Goal: Entertainment & Leisure: Consume media (video, audio)

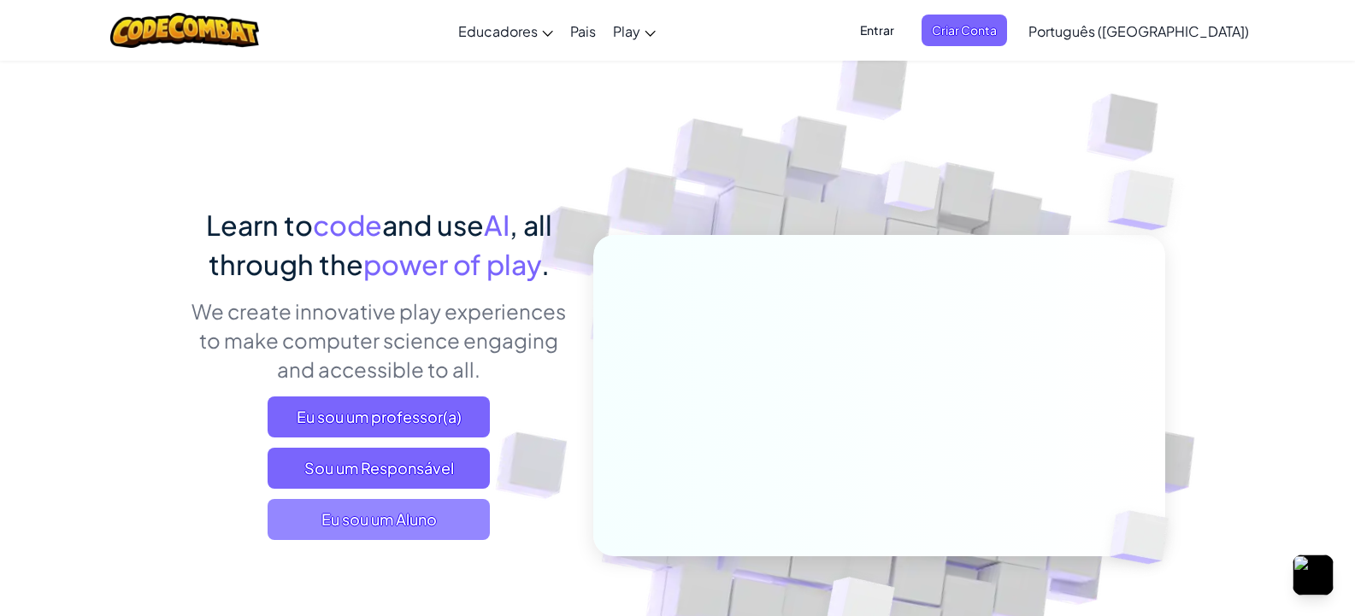
click at [433, 528] on span "Eu sou um Aluno" at bounding box center [379, 519] width 222 height 41
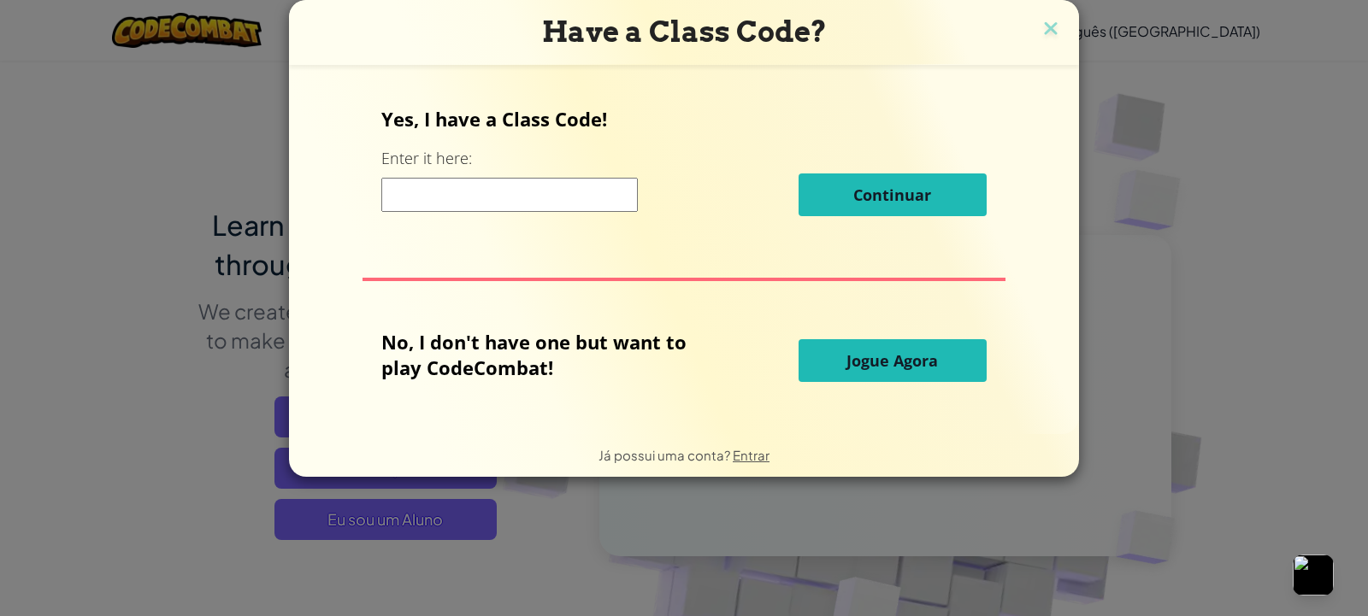
click at [817, 355] on button "Jogue Agora" at bounding box center [892, 360] width 188 height 43
click at [829, 367] on button "Jogue Agora" at bounding box center [892, 360] width 188 height 43
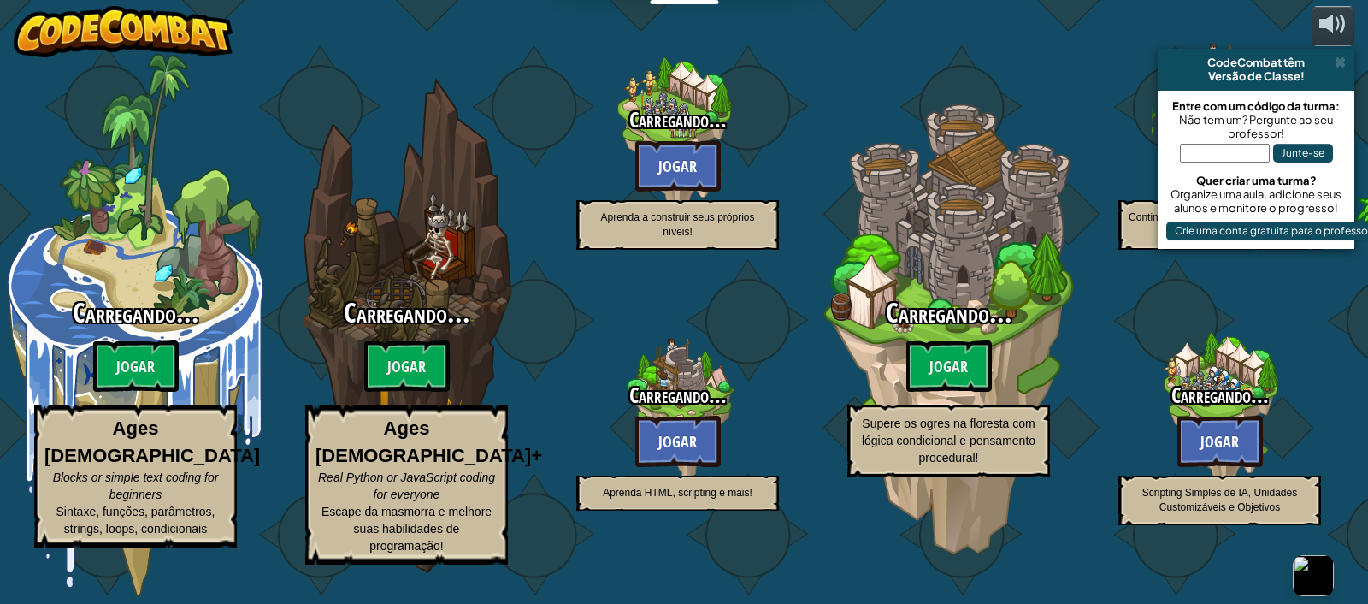
select select "pt-BR"
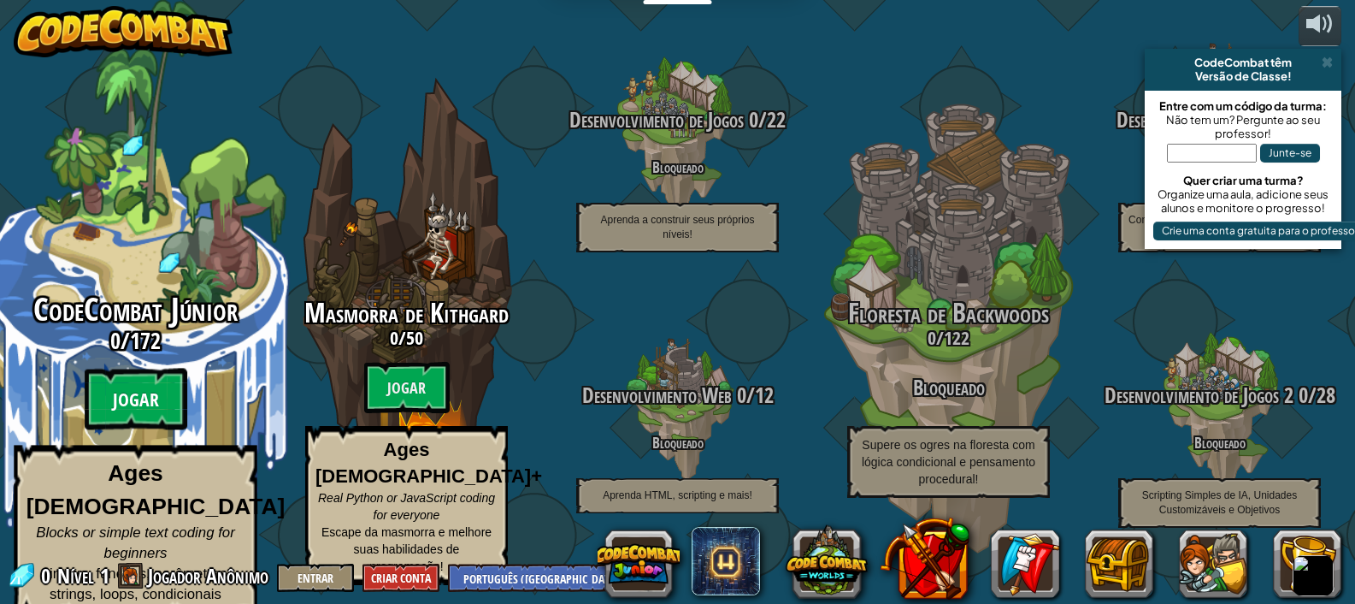
click at [156, 398] on btn "Jogar" at bounding box center [136, 399] width 103 height 62
select select "pt-BR"
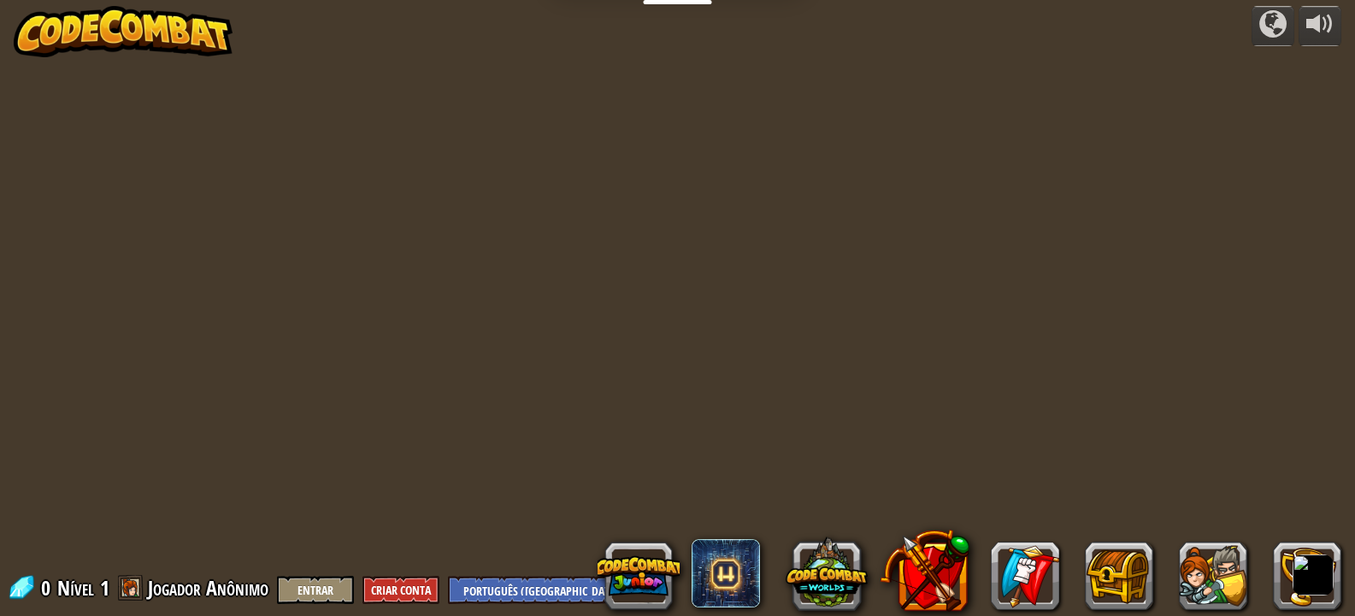
select select "pt-BR"
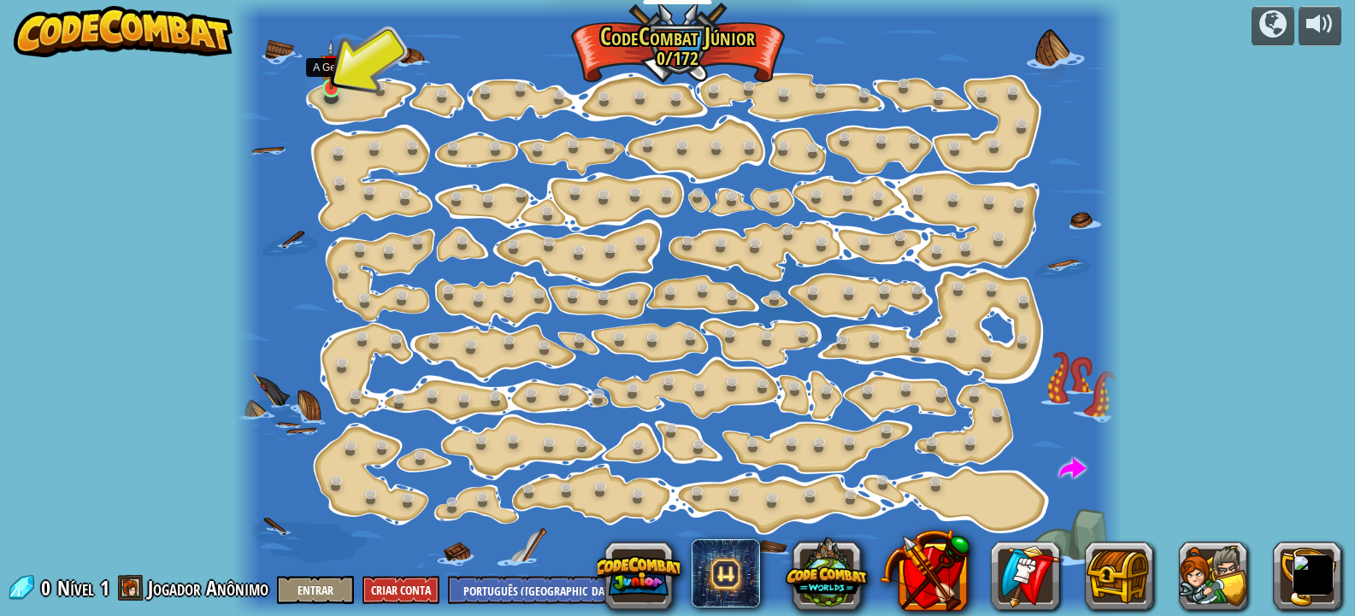
click at [329, 88] on img at bounding box center [331, 65] width 21 height 50
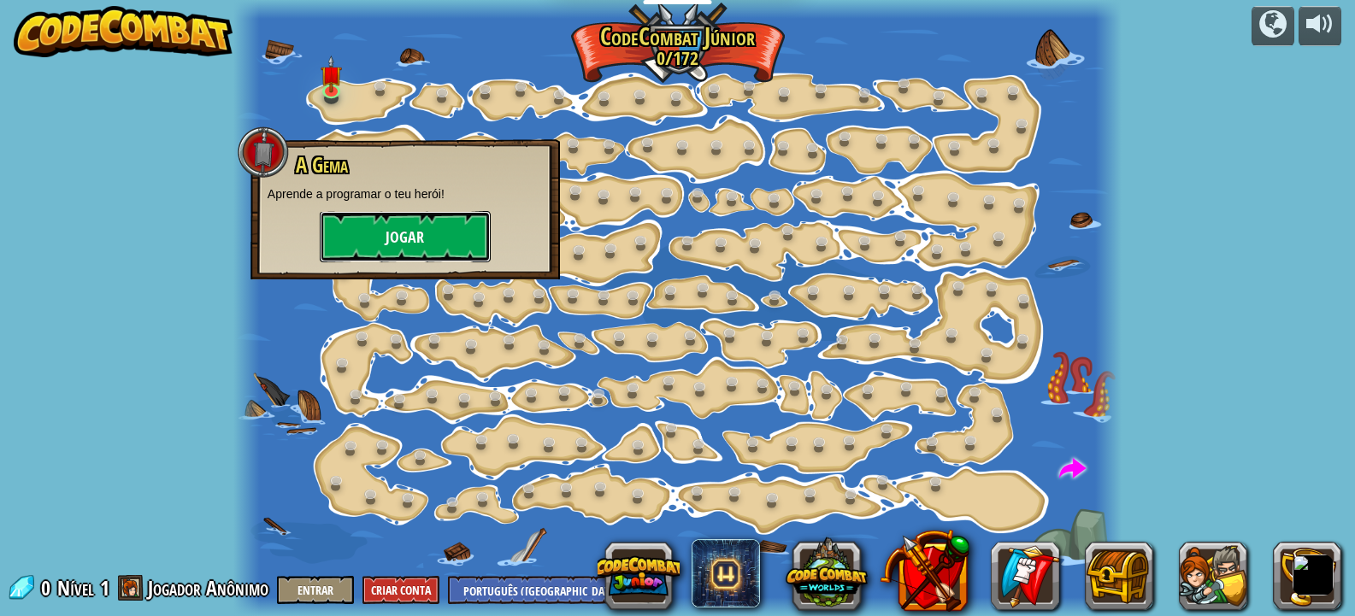
click at [373, 239] on button "Jogar" at bounding box center [405, 236] width 171 height 51
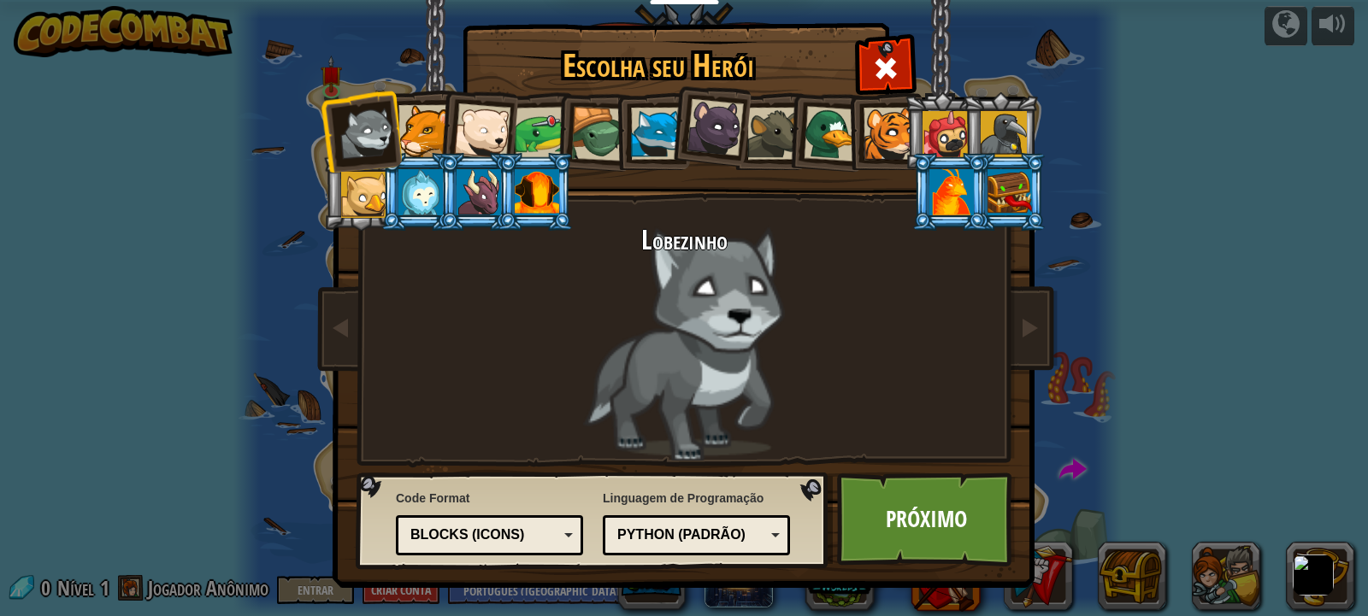
click at [766, 519] on div "Python (Padrão) JavaScript Lua C++ Java (Experimental) Python (Padrão)" at bounding box center [696, 536] width 187 height 40
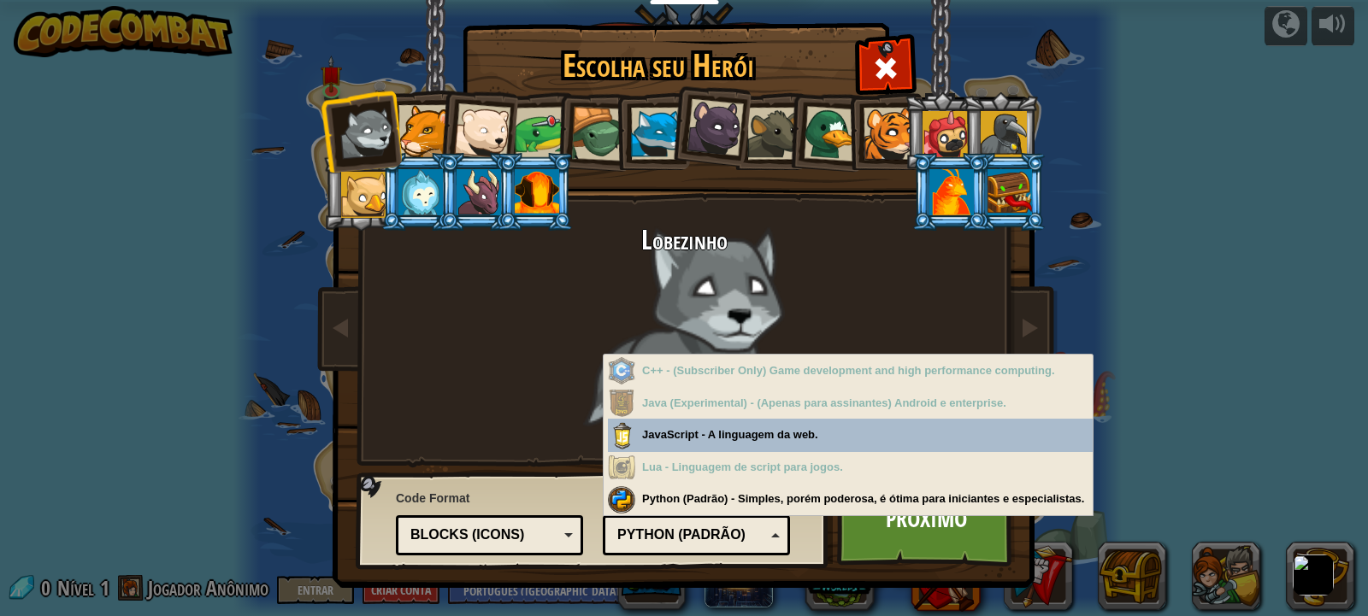
click at [676, 533] on div "Python (Padrão)" at bounding box center [691, 536] width 148 height 20
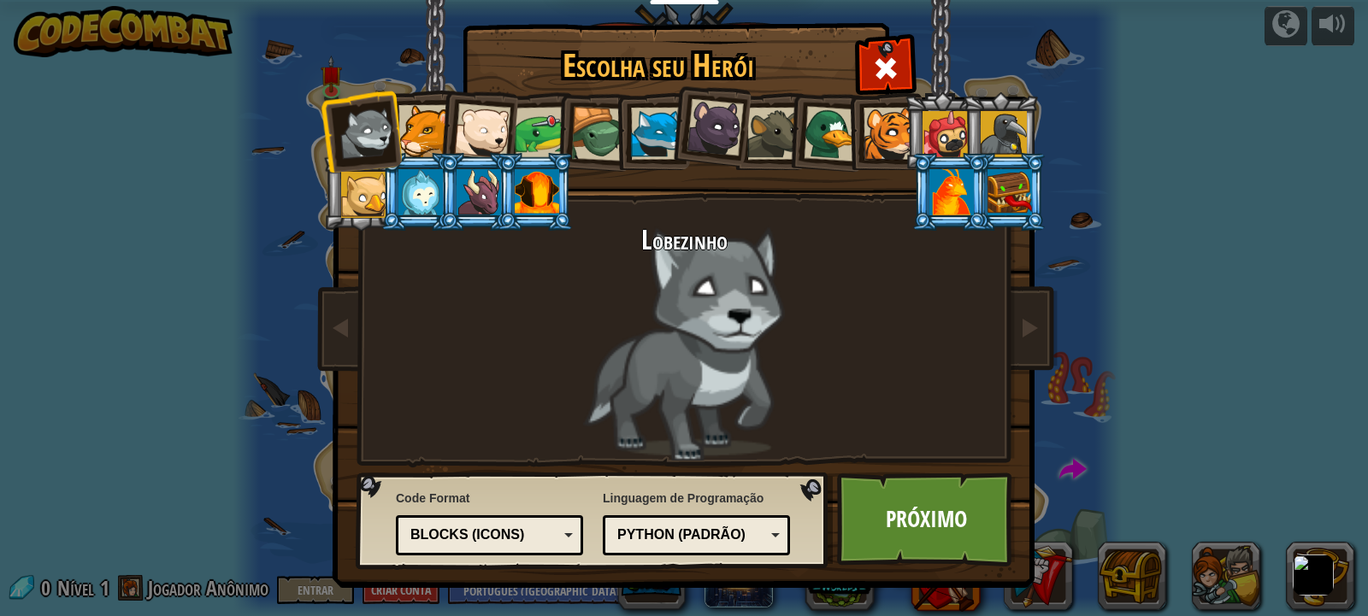
click at [543, 531] on div "Blocks (Icons)" at bounding box center [484, 536] width 148 height 20
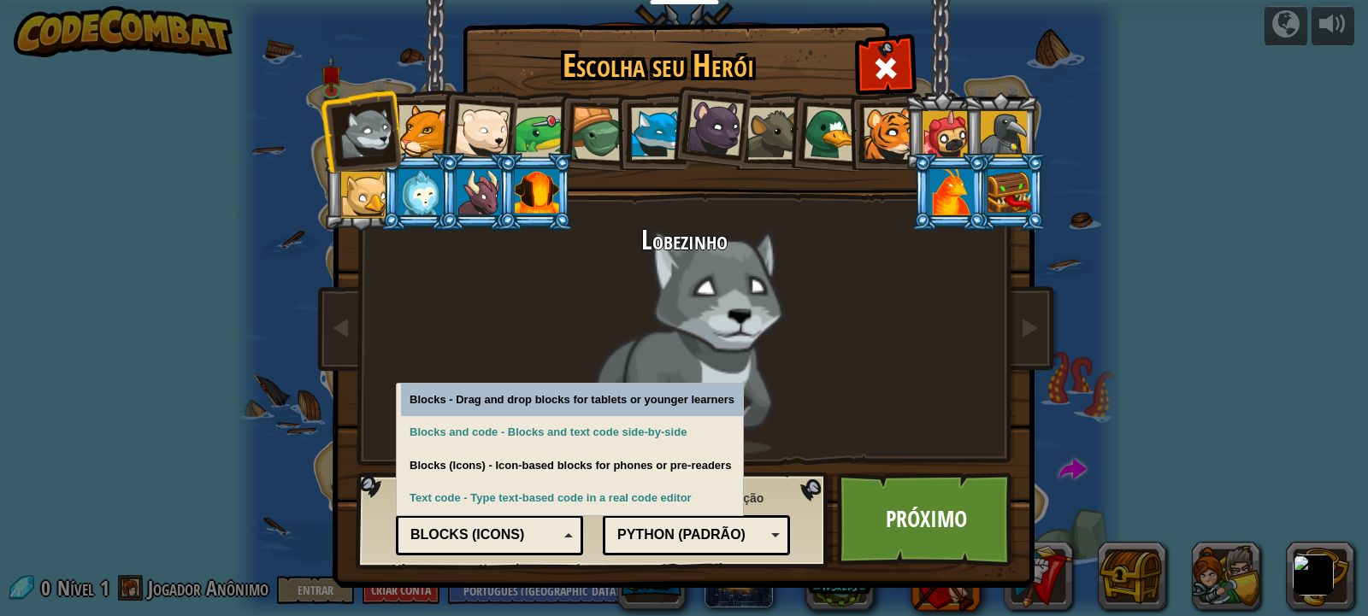
click at [543, 531] on div "Blocks (Icons)" at bounding box center [484, 536] width 148 height 20
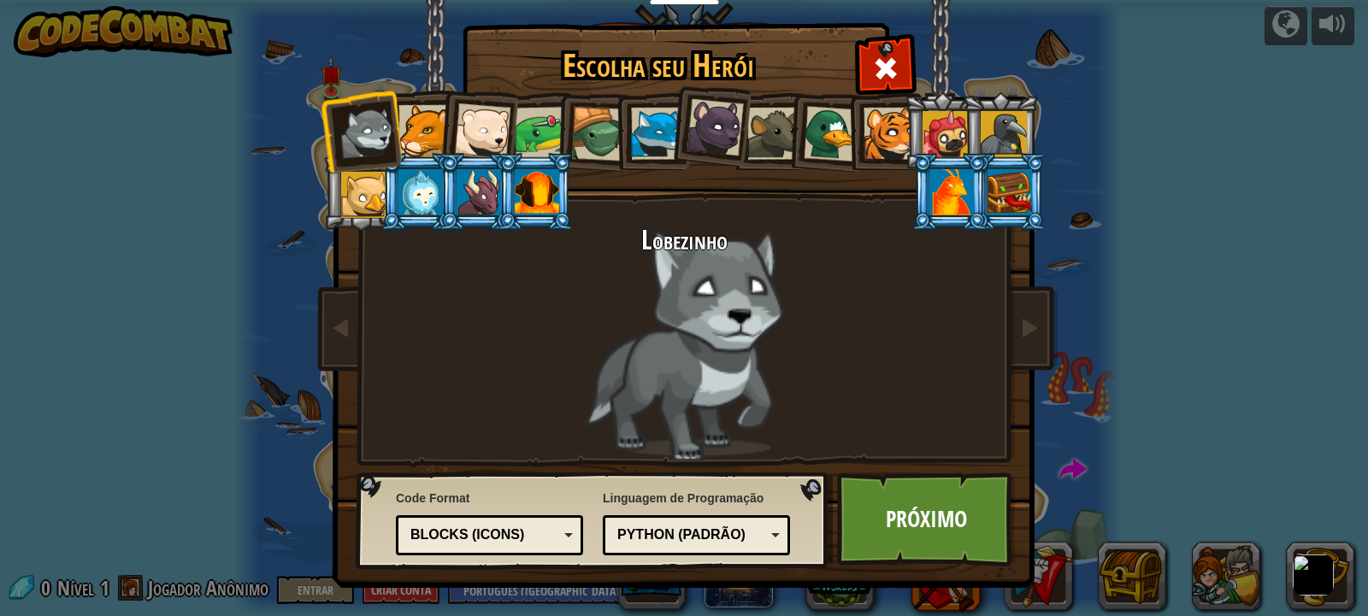
click at [513, 181] on li at bounding box center [535, 192] width 77 height 78
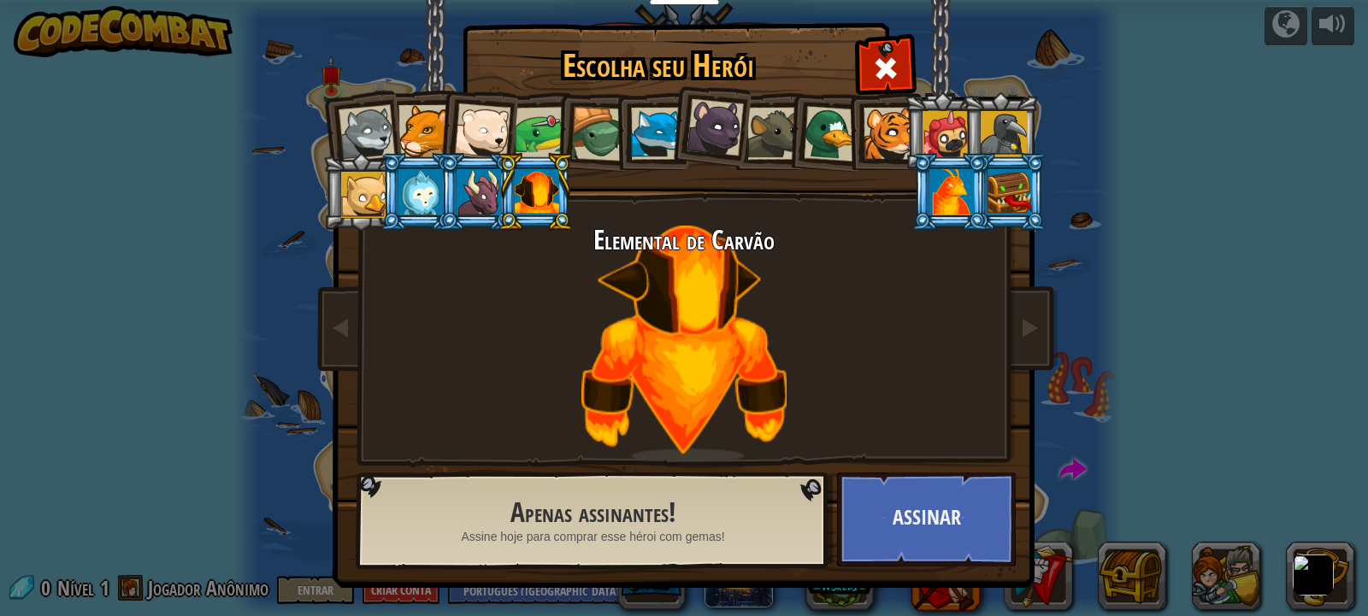
click at [577, 146] on div at bounding box center [598, 134] width 55 height 55
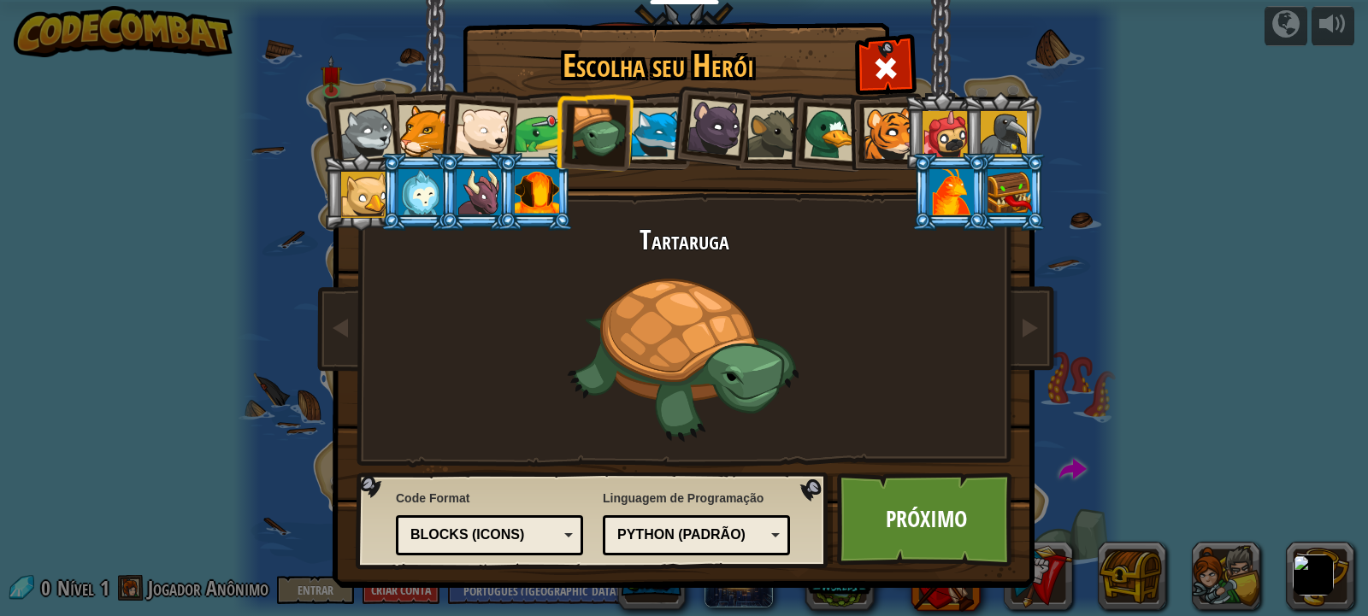
click at [669, 126] on div at bounding box center [657, 134] width 52 height 52
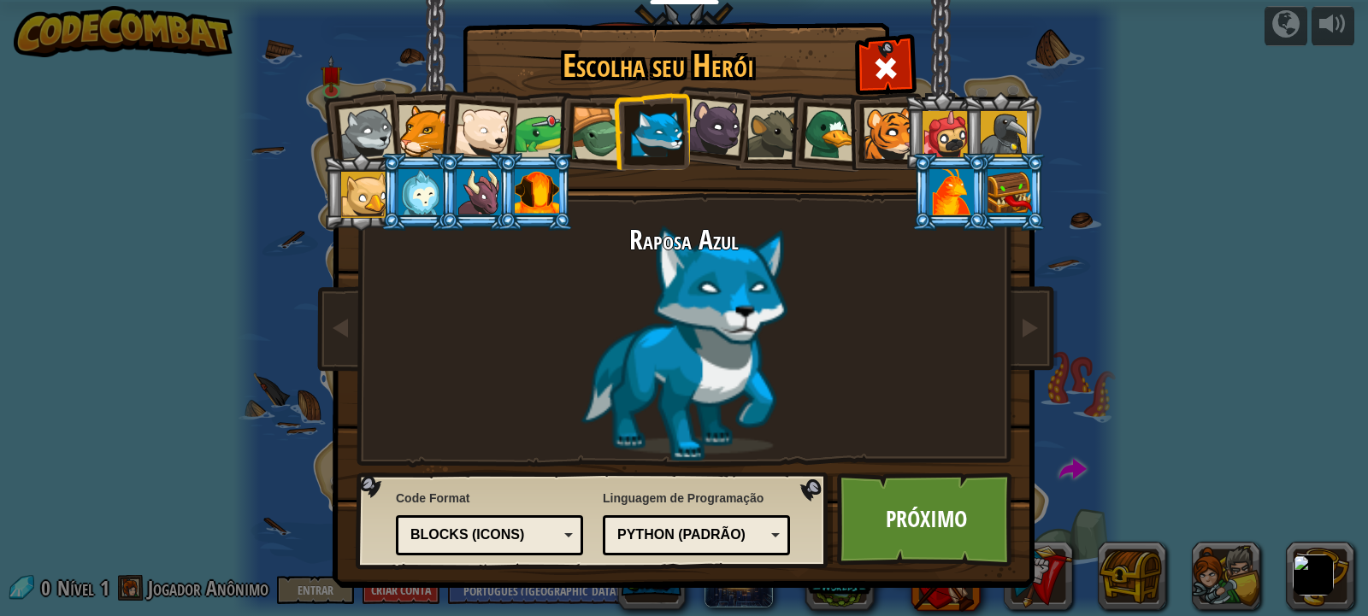
click at [946, 471] on img at bounding box center [687, 282] width 740 height 612
click at [946, 483] on link "Próximo" at bounding box center [926, 520] width 179 height 94
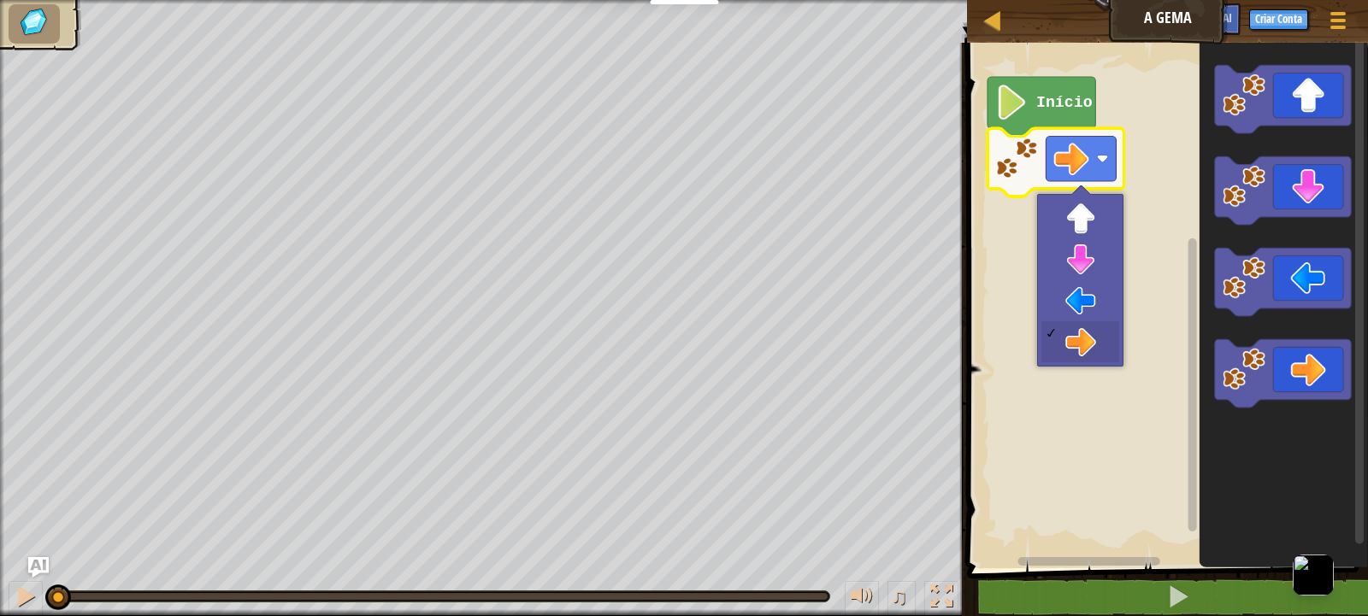
click at [1153, 344] on rect "Espaço de trabalho do Blockly" at bounding box center [1165, 301] width 406 height 534
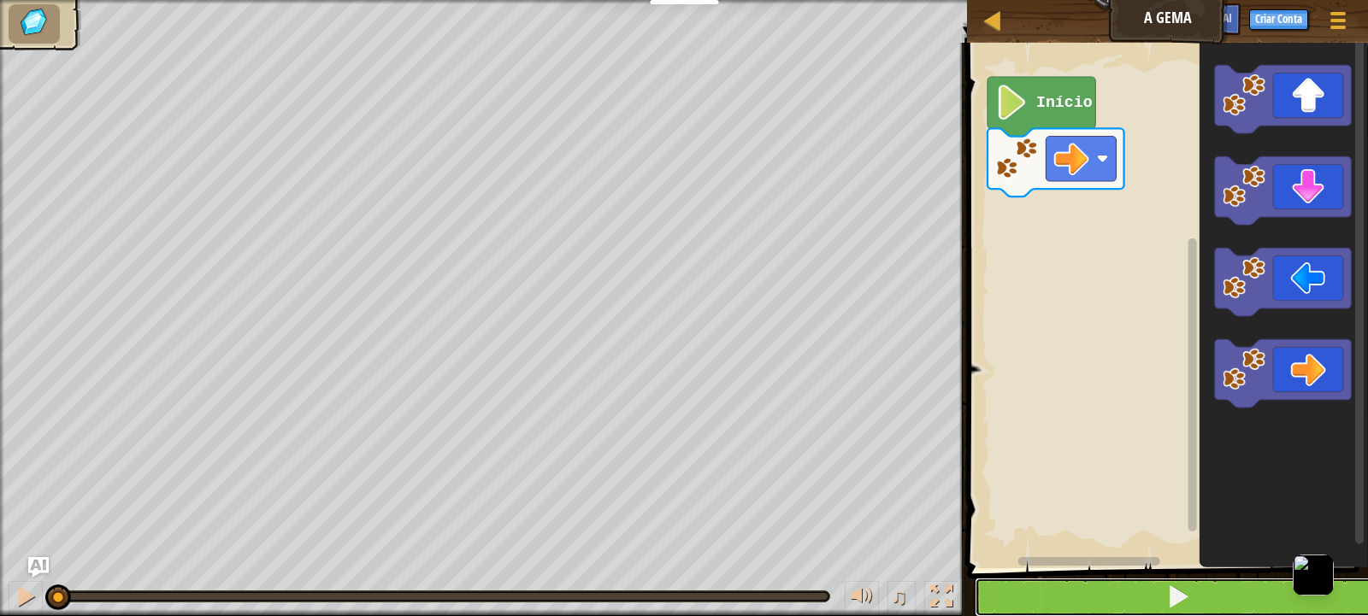
click at [1188, 591] on span at bounding box center [1178, 597] width 24 height 24
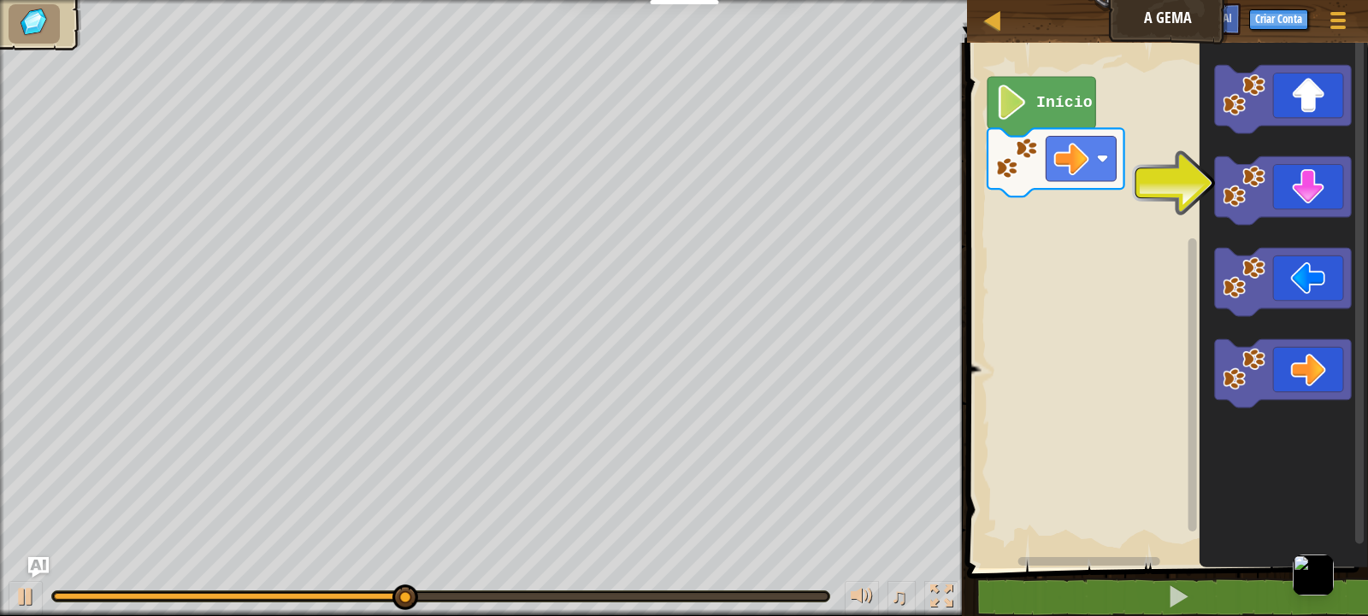
click at [1123, 241] on rect "Espaço de trabalho do Blockly" at bounding box center [1165, 301] width 406 height 534
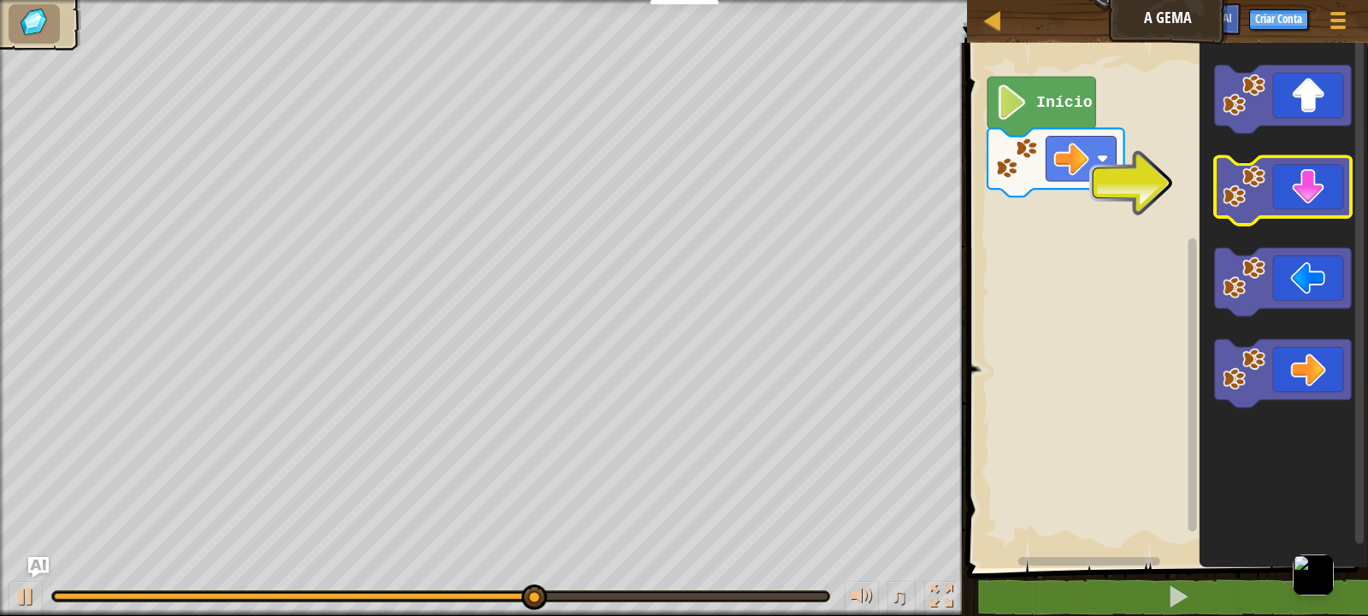
click at [1294, 201] on icon "Espaço de trabalho do Blockly" at bounding box center [1283, 191] width 137 height 68
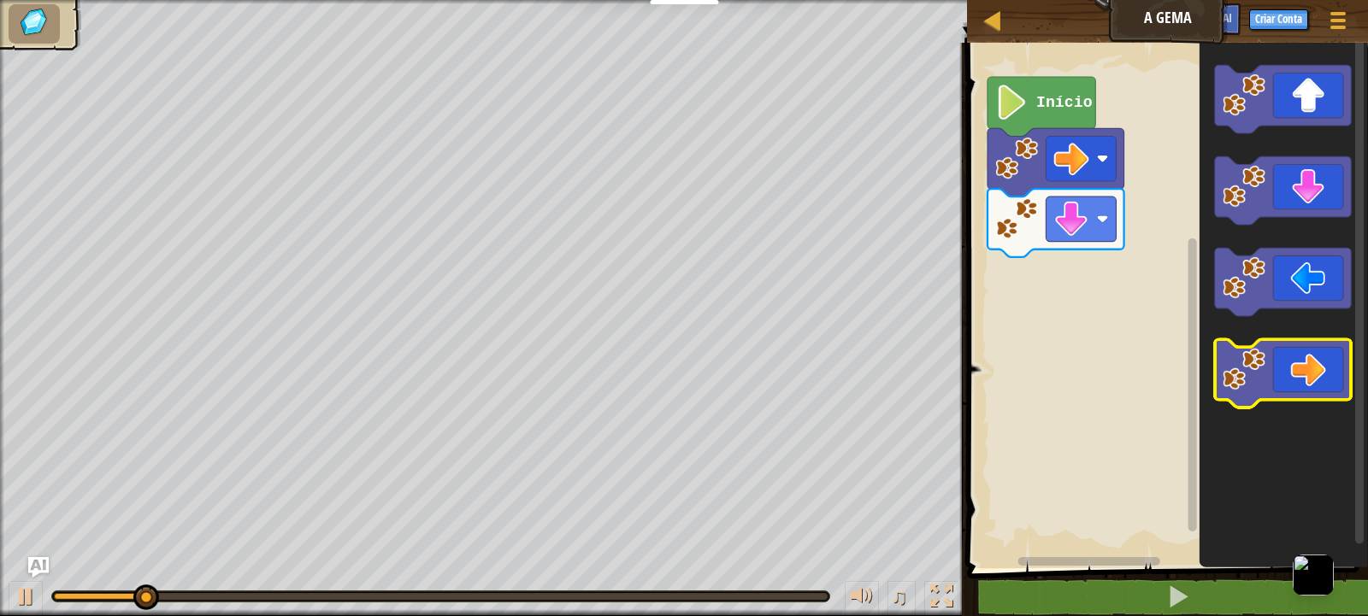
click at [1282, 367] on icon "Espaço de trabalho do Blockly" at bounding box center [1283, 374] width 137 height 68
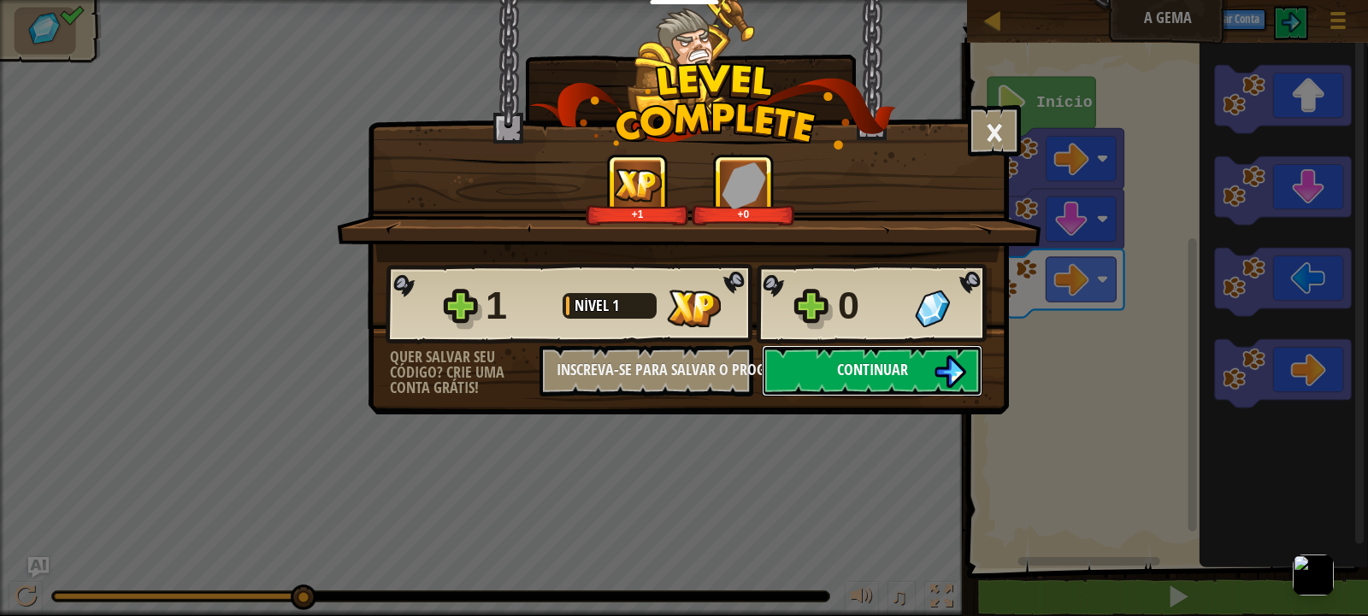
click at [848, 380] on span "Continuar" at bounding box center [872, 369] width 71 height 21
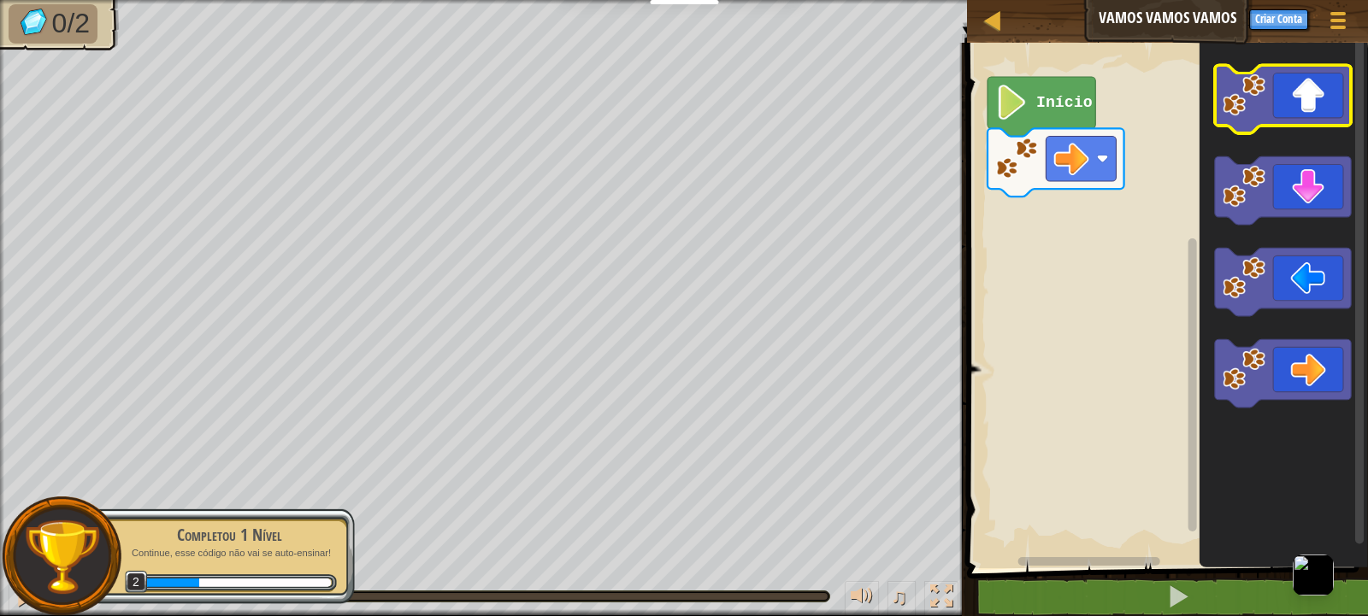
click at [1288, 113] on icon "Espaço de trabalho do Blockly" at bounding box center [1283, 99] width 137 height 68
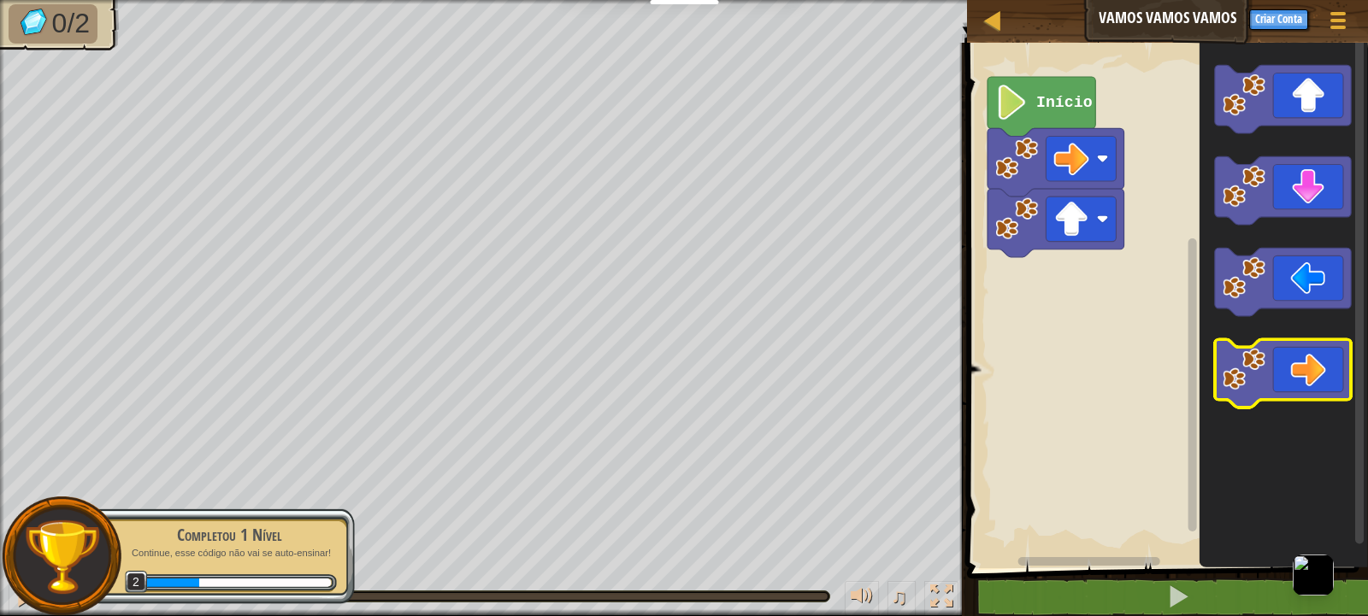
click at [1303, 378] on icon "Espaço de trabalho do Blockly" at bounding box center [1283, 374] width 137 height 68
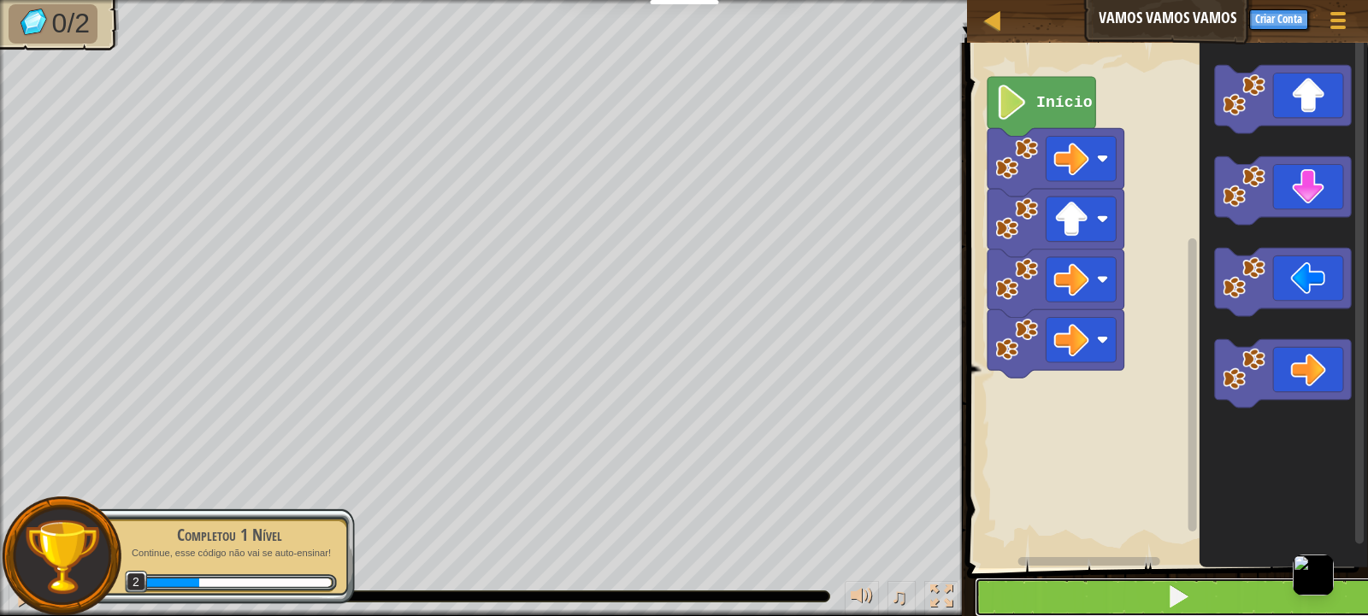
click at [1251, 600] on button at bounding box center [1178, 597] width 406 height 39
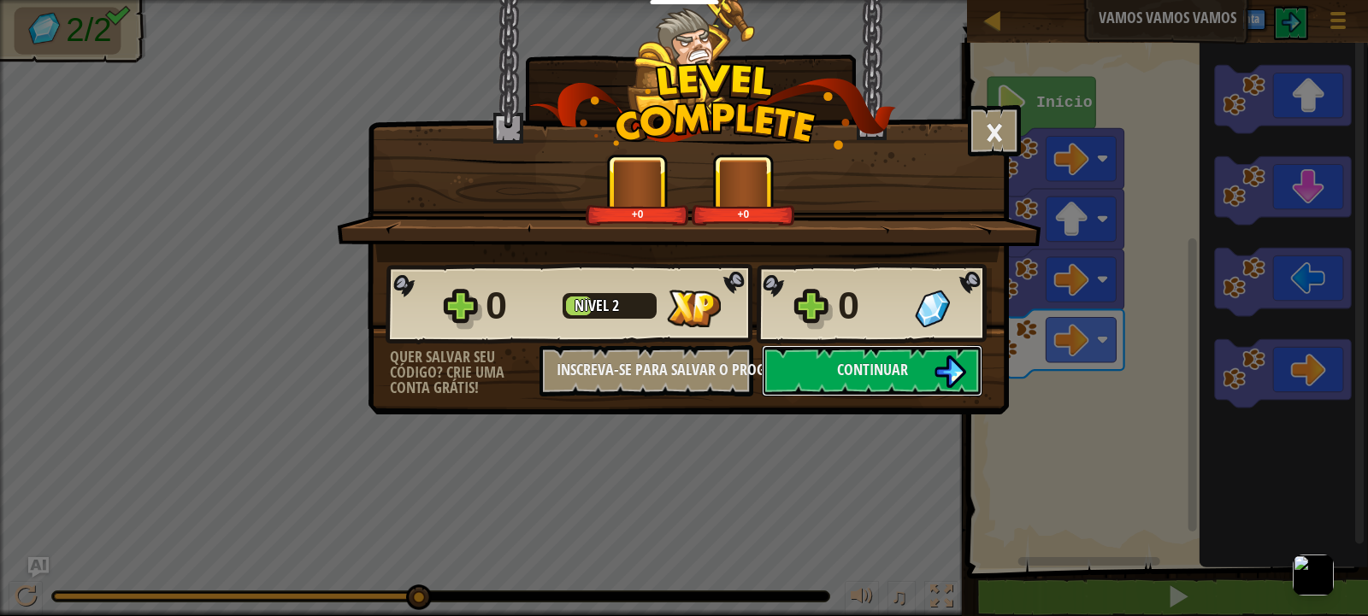
scroll to position [1, 0]
click at [845, 381] on button "Continuar" at bounding box center [872, 370] width 221 height 51
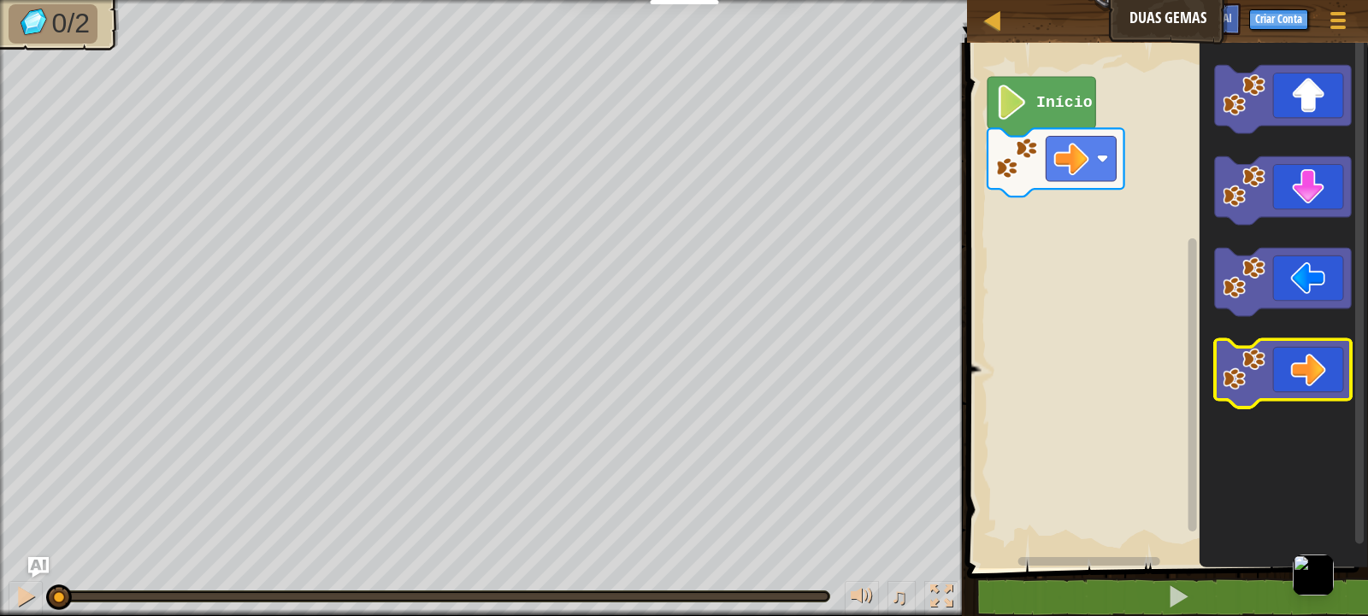
click at [1307, 373] on icon "Espaço de trabalho do Blockly" at bounding box center [1283, 374] width 137 height 68
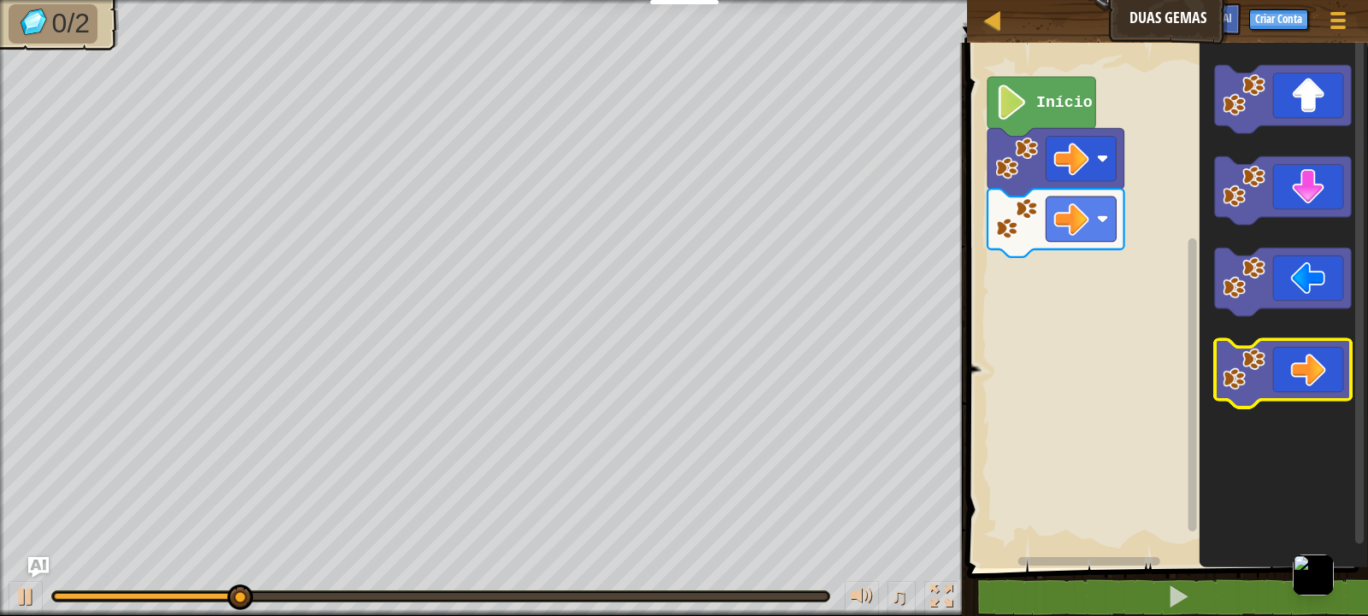
click at [1307, 373] on icon "Espaço de trabalho do Blockly" at bounding box center [1283, 374] width 137 height 68
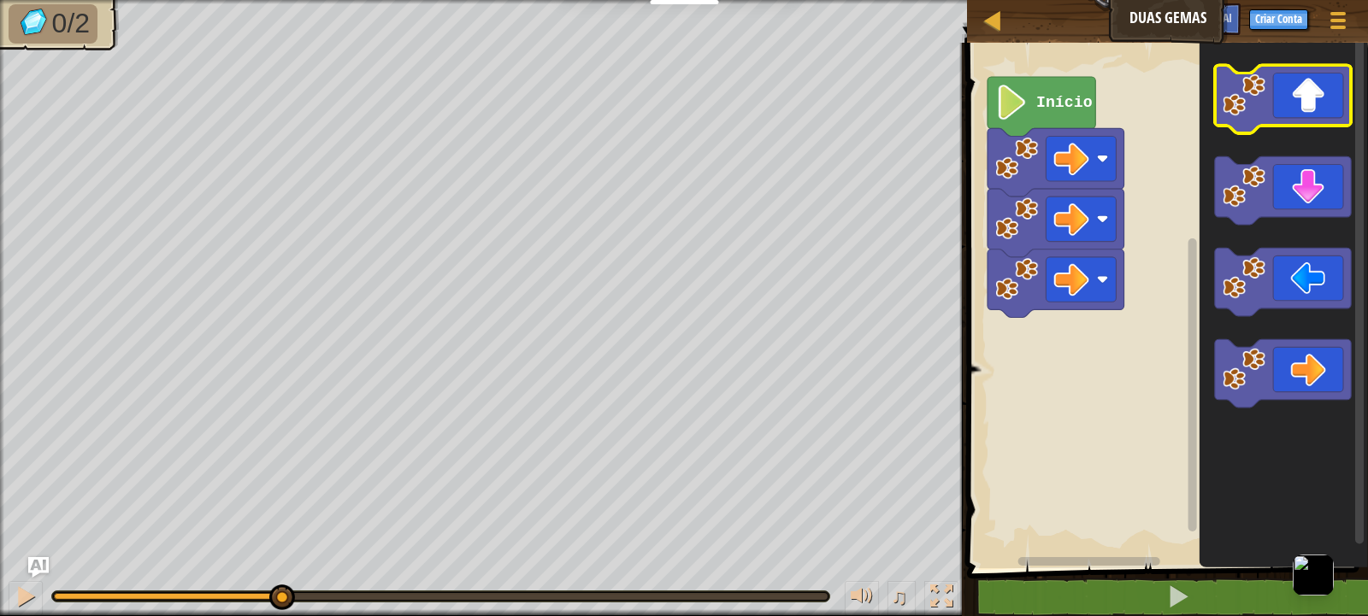
click at [1307, 110] on icon "Espaço de trabalho do Blockly" at bounding box center [1283, 99] width 137 height 68
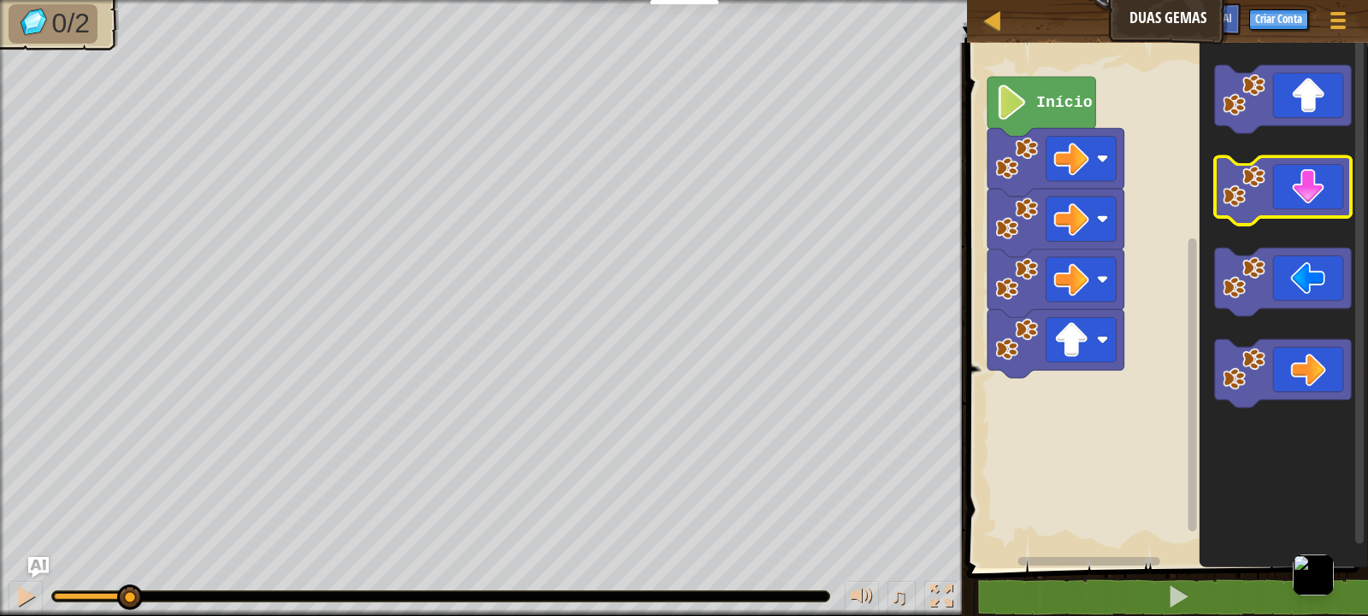
click at [1303, 188] on icon "Espaço de trabalho do Blockly" at bounding box center [1283, 191] width 137 height 68
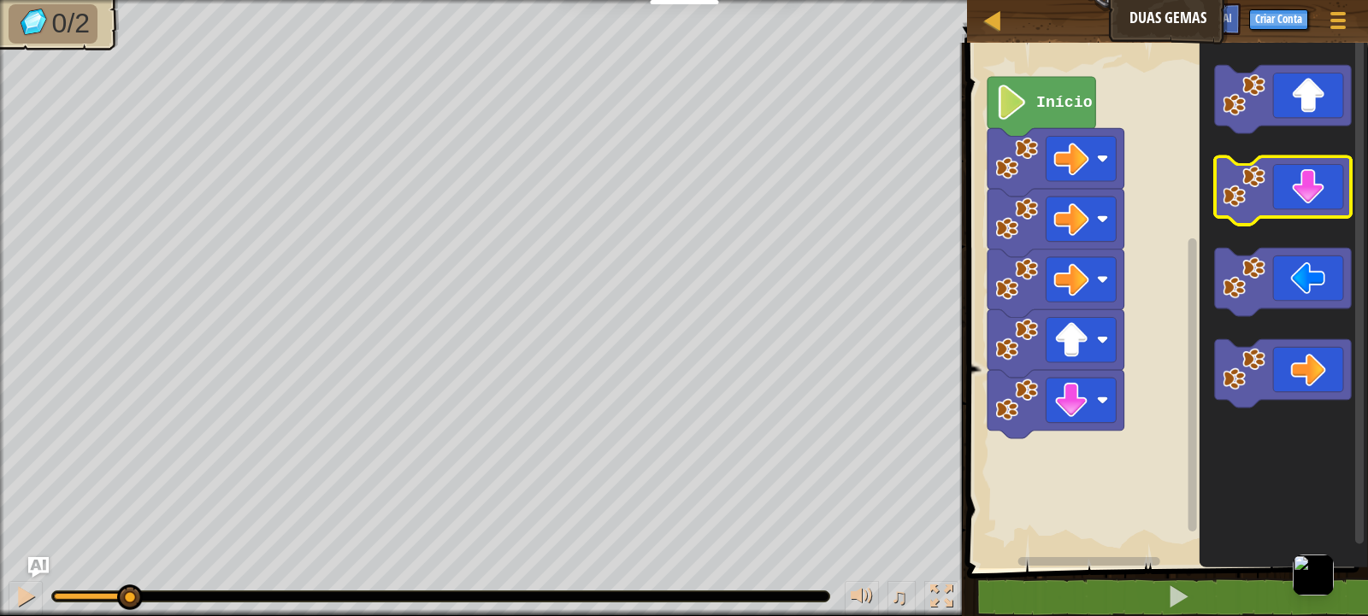
click at [1303, 188] on icon "Espaço de trabalho do Blockly" at bounding box center [1283, 191] width 137 height 68
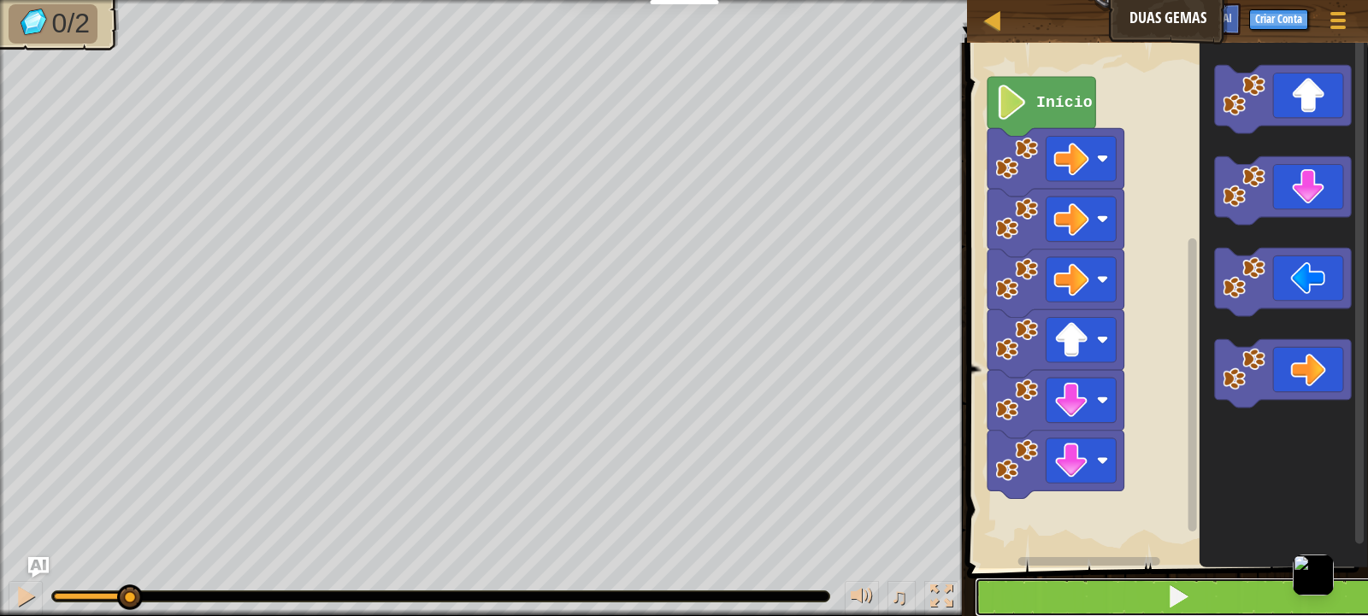
click at [1237, 604] on button at bounding box center [1178, 597] width 406 height 39
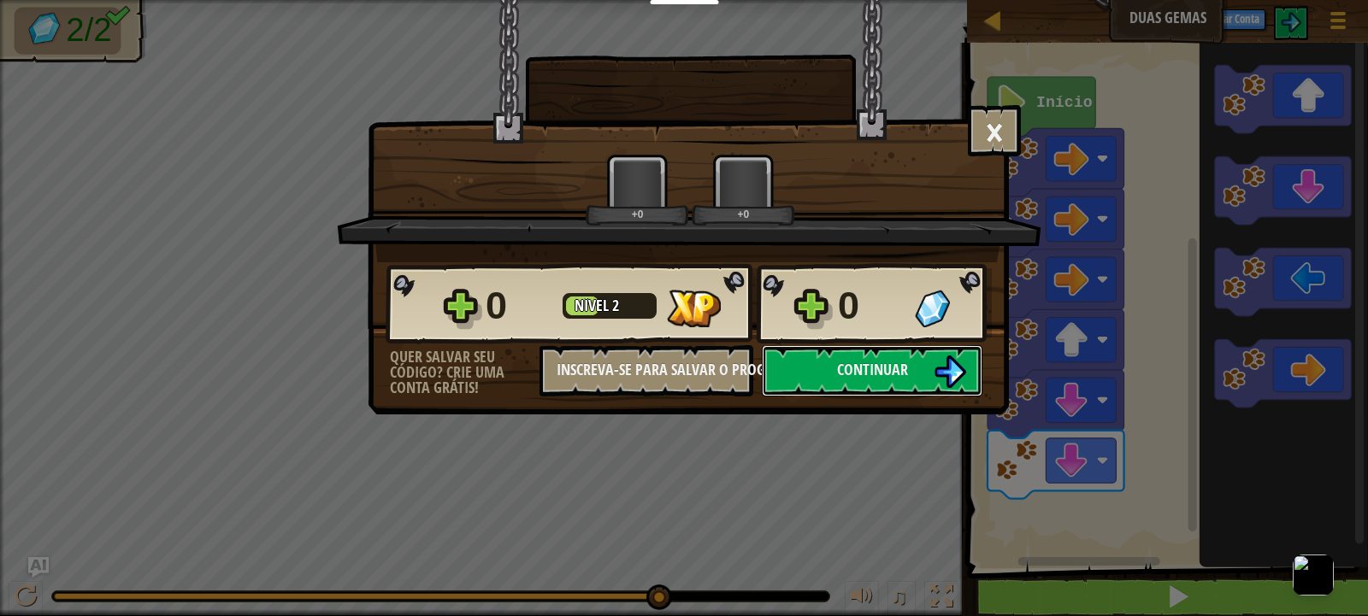
scroll to position [1, 0]
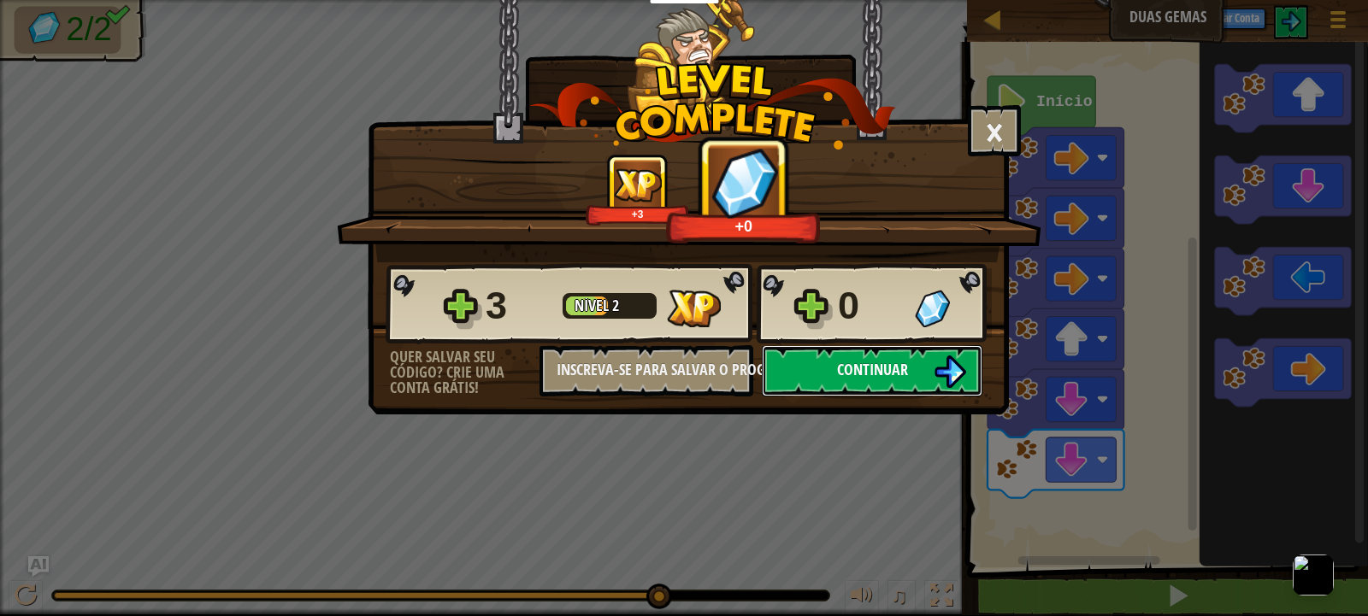
click at [932, 386] on button "Continuar" at bounding box center [872, 370] width 221 height 51
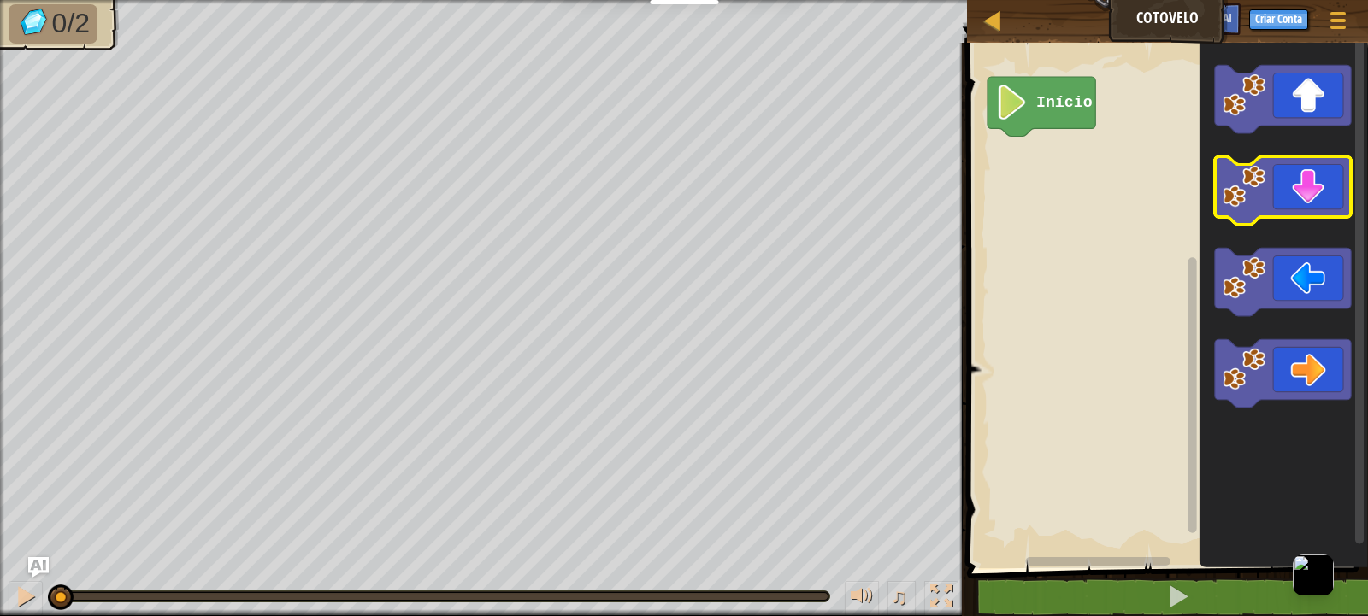
click at [1267, 209] on icon "Espaço de trabalho do Blockly" at bounding box center [1283, 191] width 137 height 68
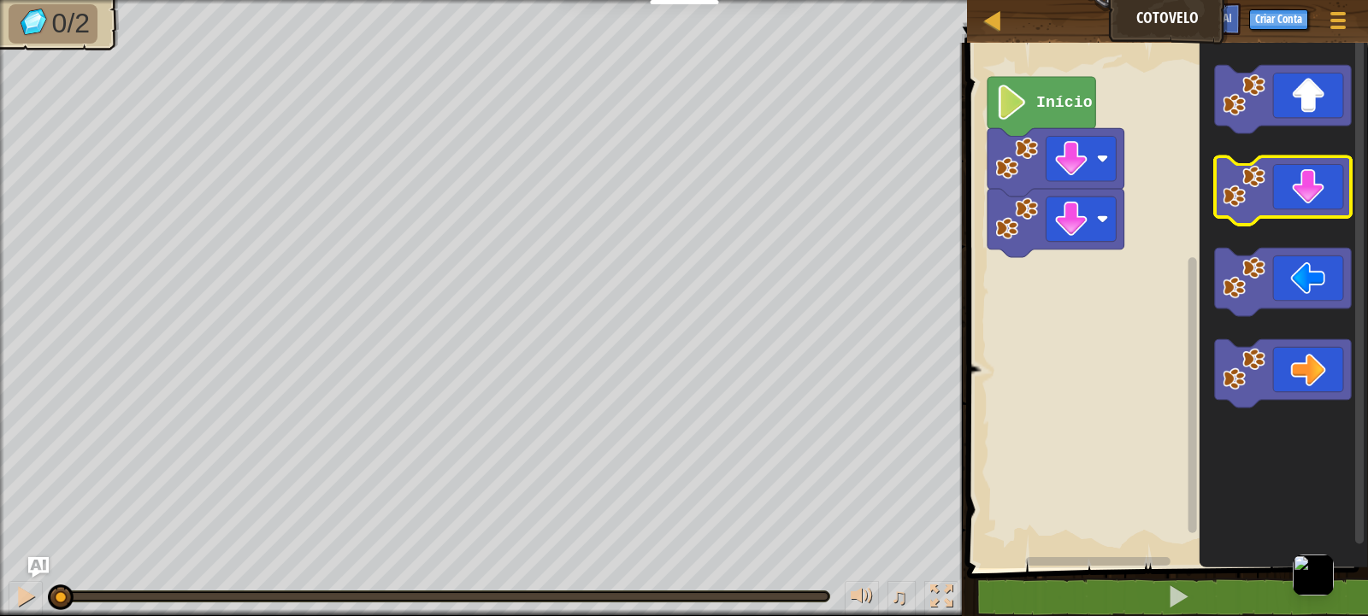
click at [1304, 292] on icon "Espaço de trabalho do Blockly" at bounding box center [1283, 283] width 137 height 68
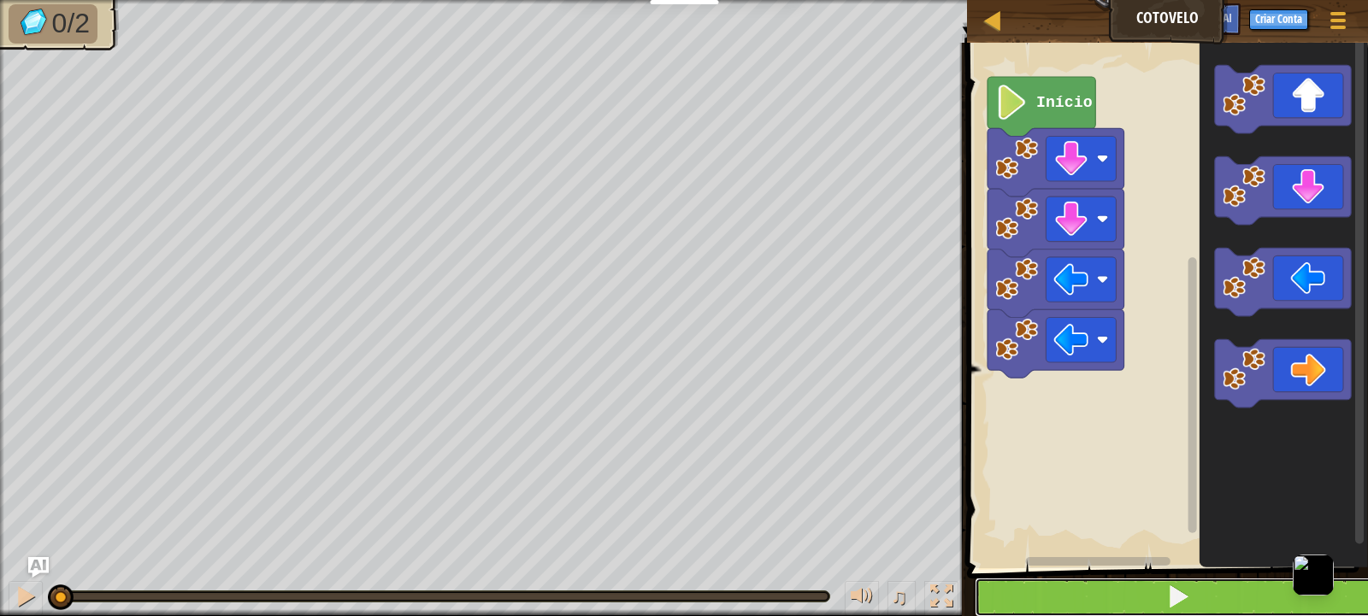
click at [1172, 588] on span at bounding box center [1178, 597] width 24 height 24
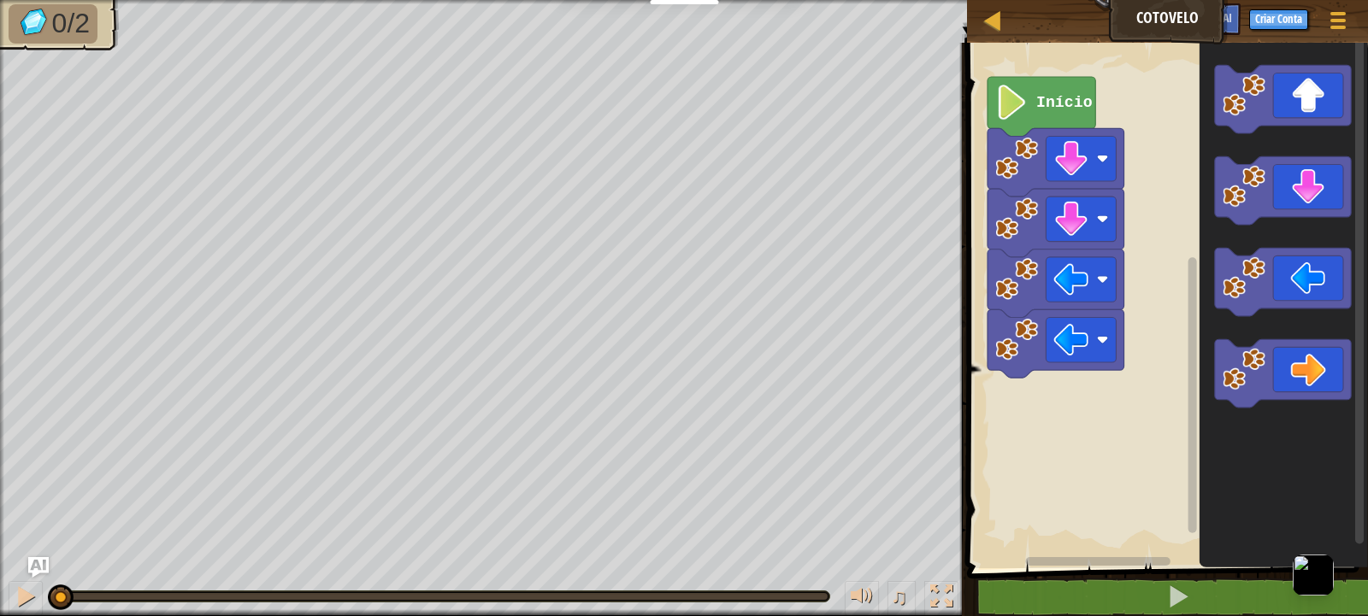
click at [1022, 345] on image "Espaço de trabalho do Blockly" at bounding box center [1016, 339] width 43 height 43
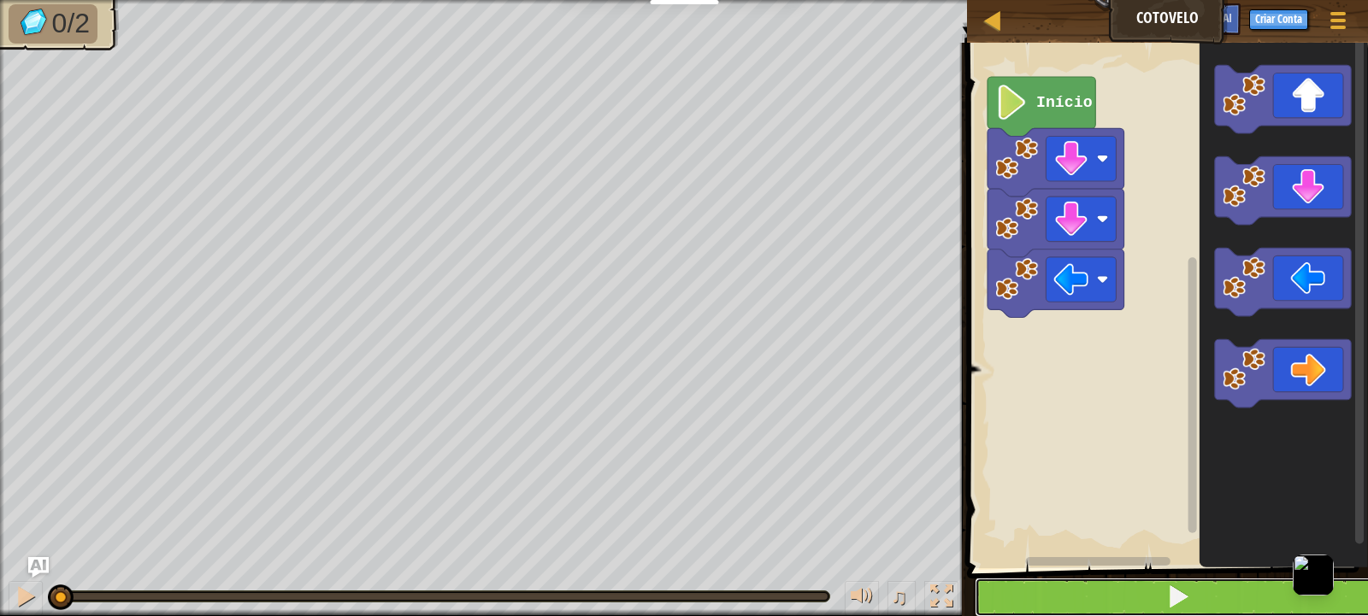
click at [1126, 591] on button at bounding box center [1178, 597] width 406 height 39
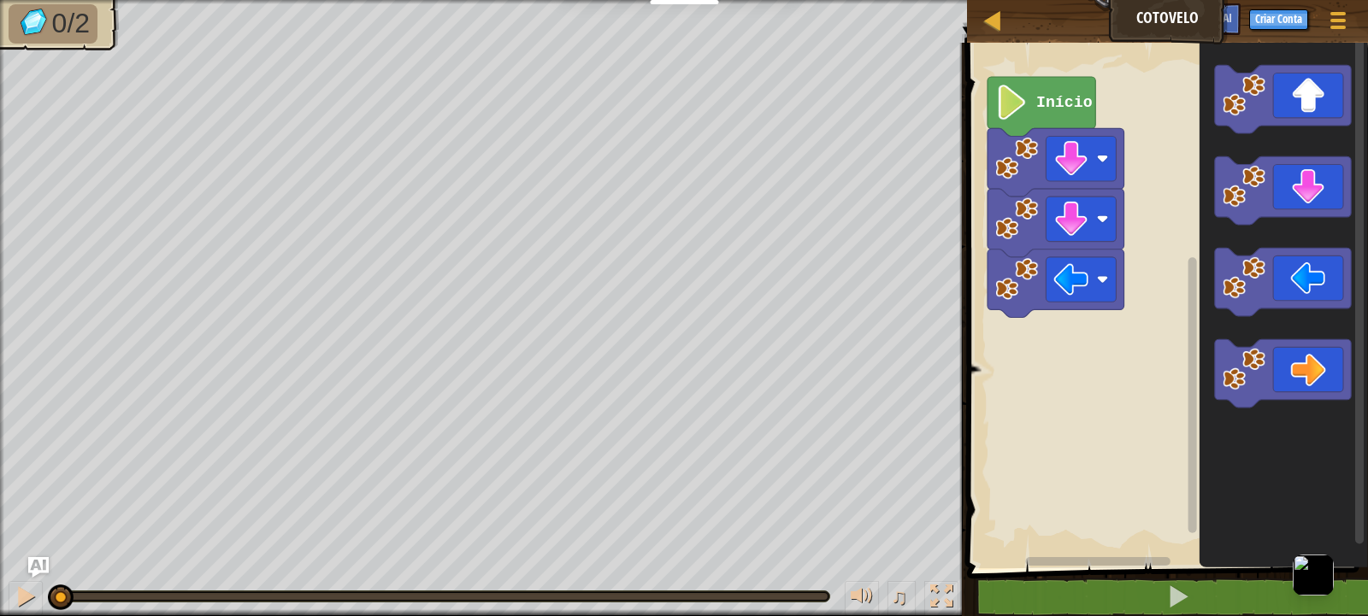
click at [1015, 111] on image "Espaço de trabalho do Blockly" at bounding box center [1011, 102] width 33 height 35
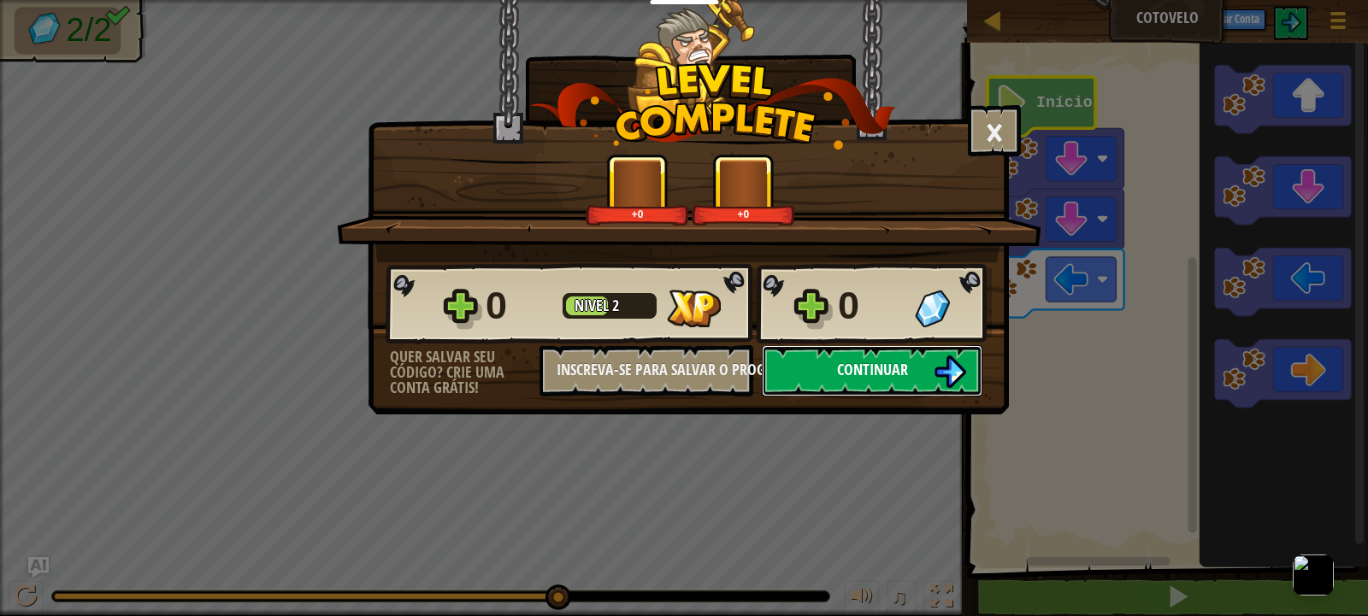
click at [865, 375] on span "Continuar" at bounding box center [872, 369] width 71 height 21
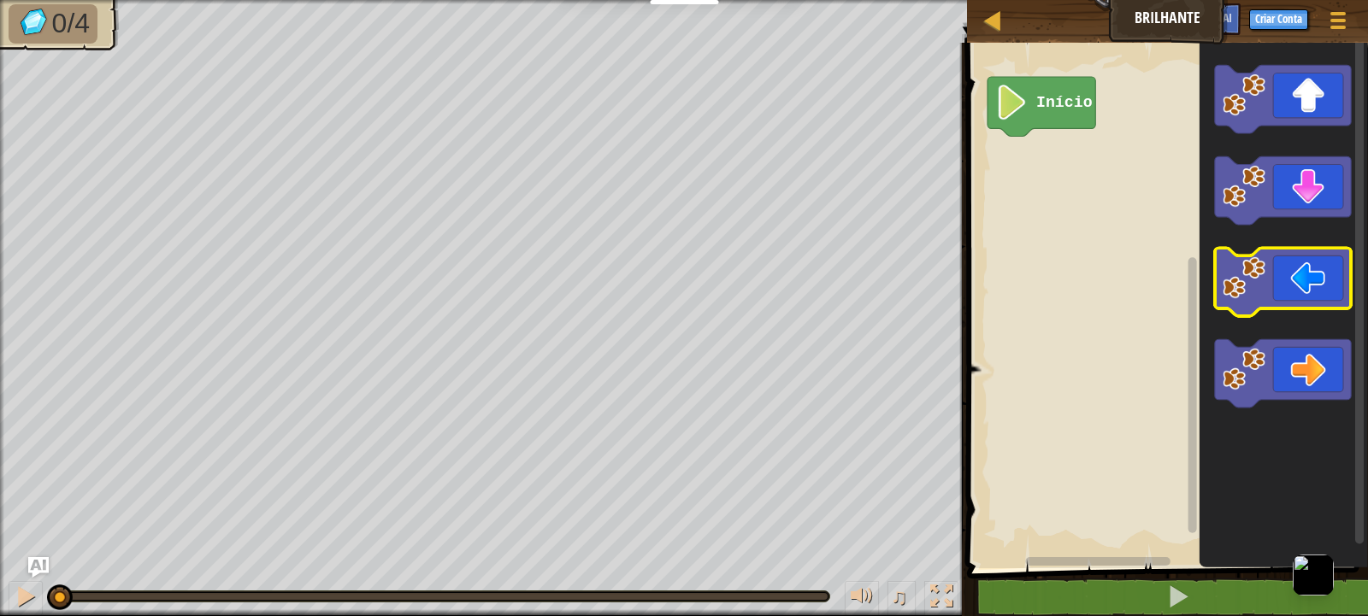
click at [1311, 305] on icon "Espaço de trabalho do Blockly" at bounding box center [1283, 283] width 137 height 68
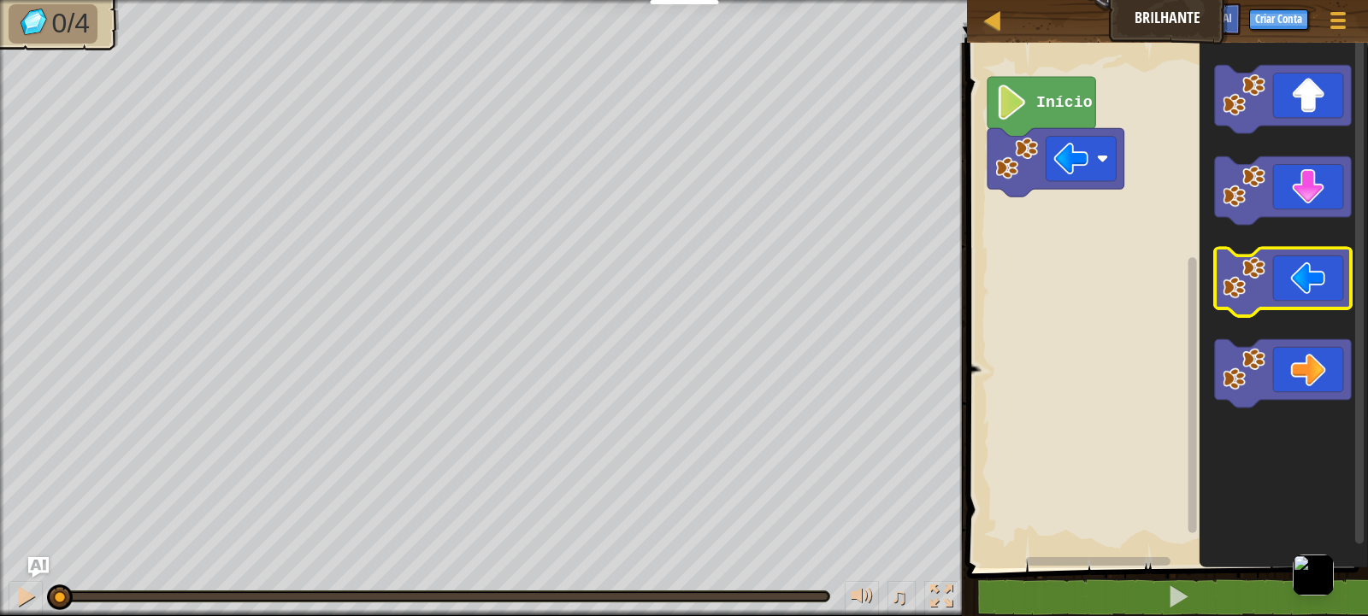
click at [1311, 305] on icon "Espaço de trabalho do Blockly" at bounding box center [1283, 283] width 137 height 68
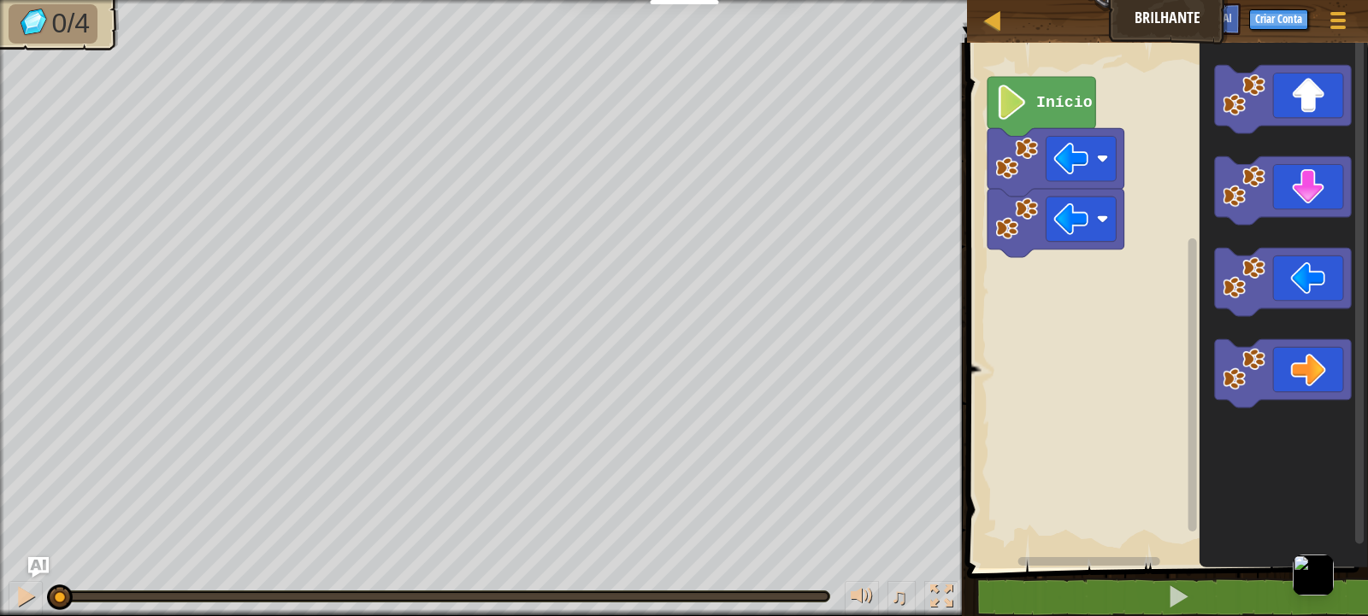
click at [1308, 200] on icon "Espaço de trabalho do Blockly" at bounding box center [1283, 191] width 137 height 68
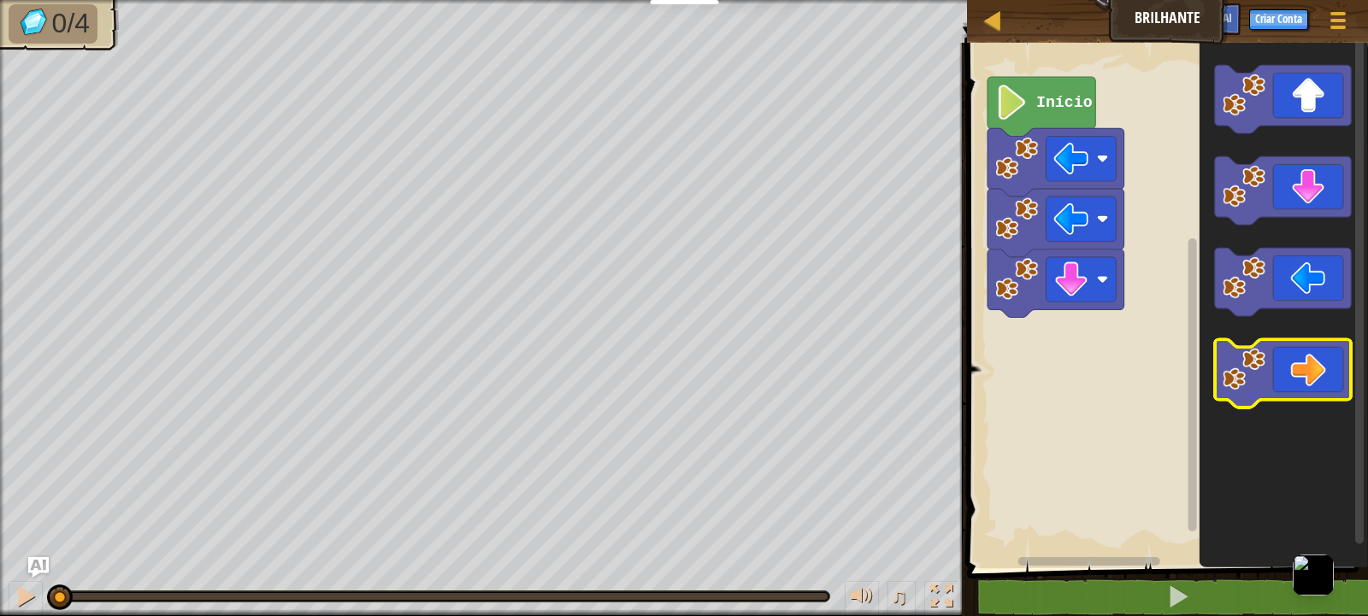
click at [1325, 366] on icon "Espaço de trabalho do Blockly" at bounding box center [1283, 374] width 137 height 68
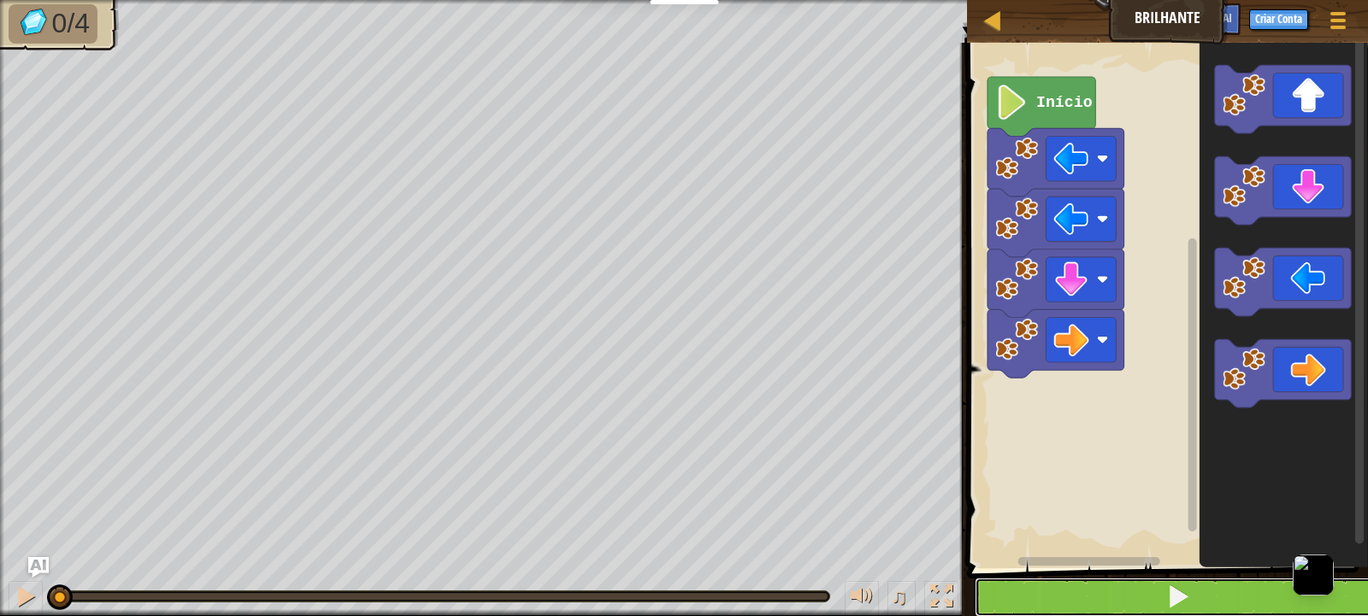
click at [1222, 603] on button at bounding box center [1178, 597] width 406 height 39
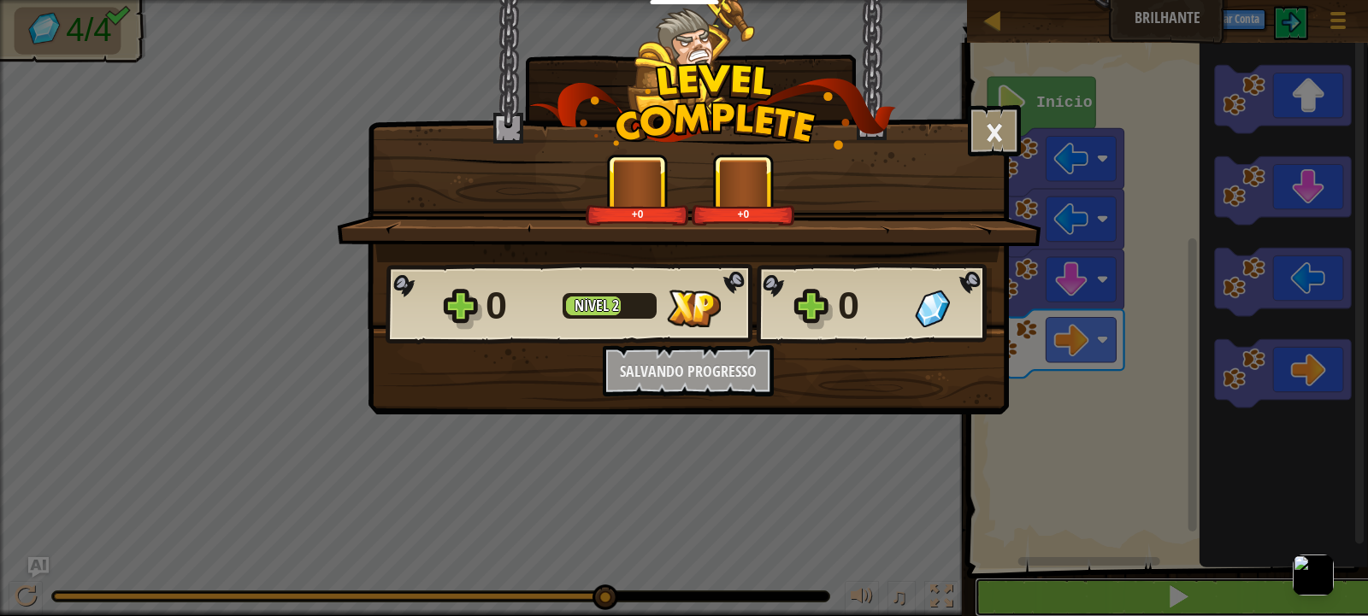
scroll to position [1, 0]
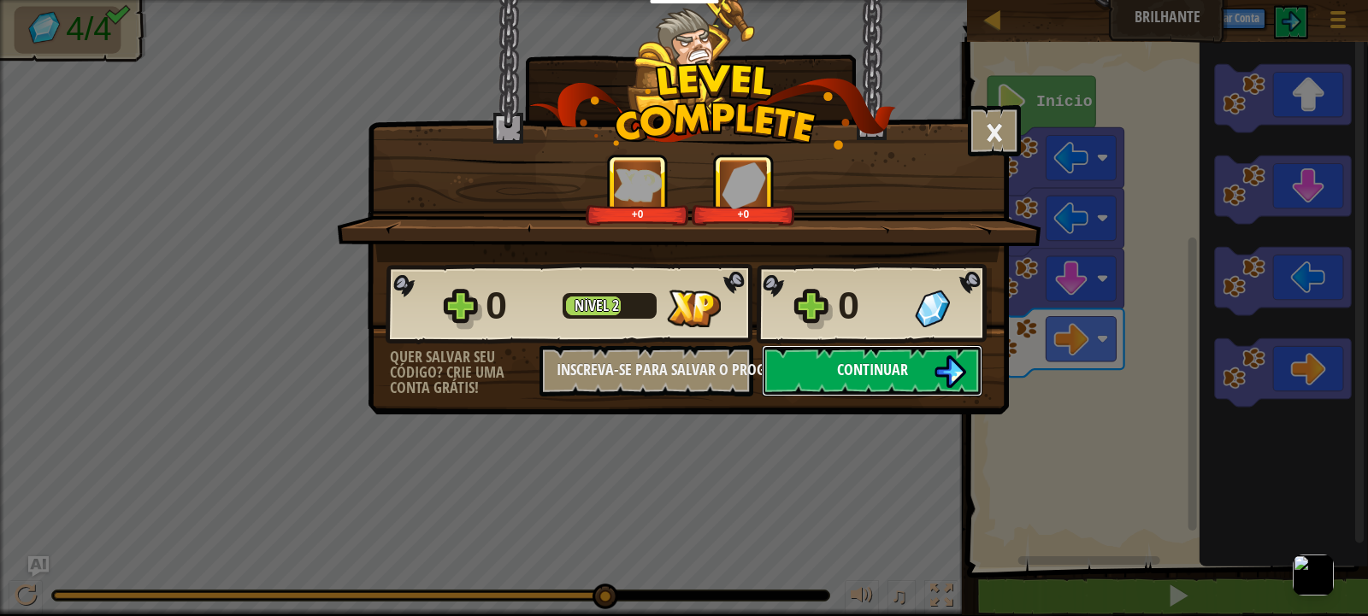
click at [881, 377] on span "Continuar" at bounding box center [872, 369] width 71 height 21
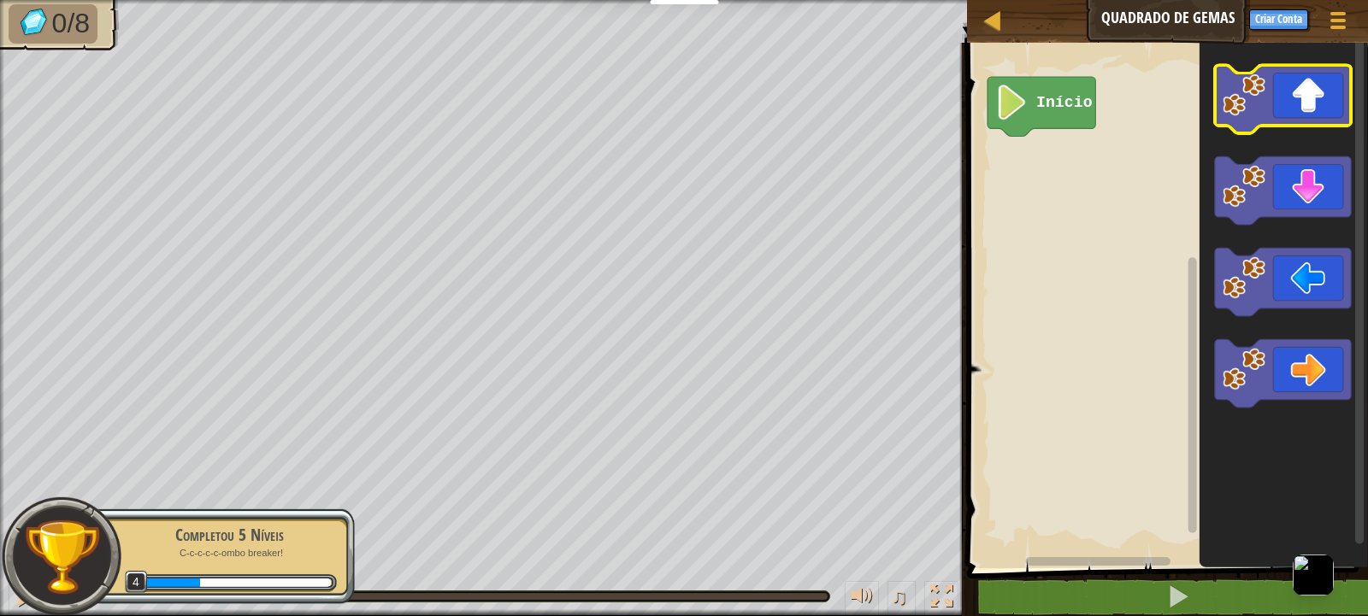
click at [1305, 112] on icon "Espaço de trabalho do Blockly" at bounding box center [1283, 99] width 137 height 68
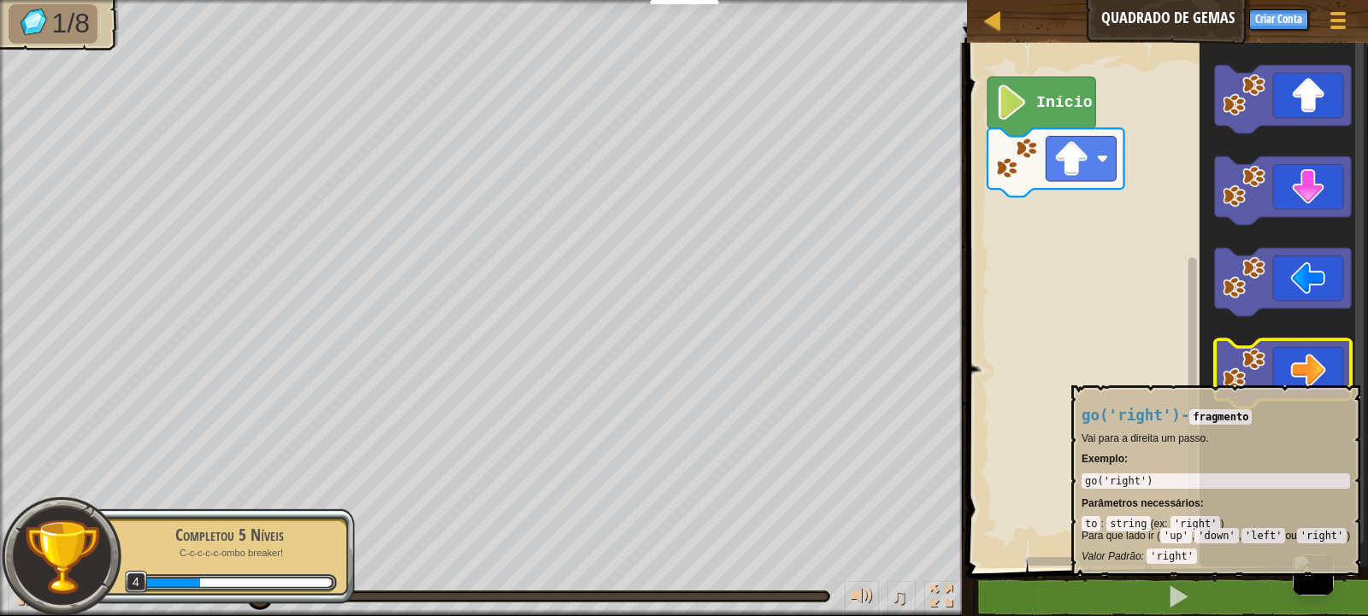
click at [1316, 377] on icon "Espaço de trabalho do Blockly" at bounding box center [1283, 374] width 137 height 68
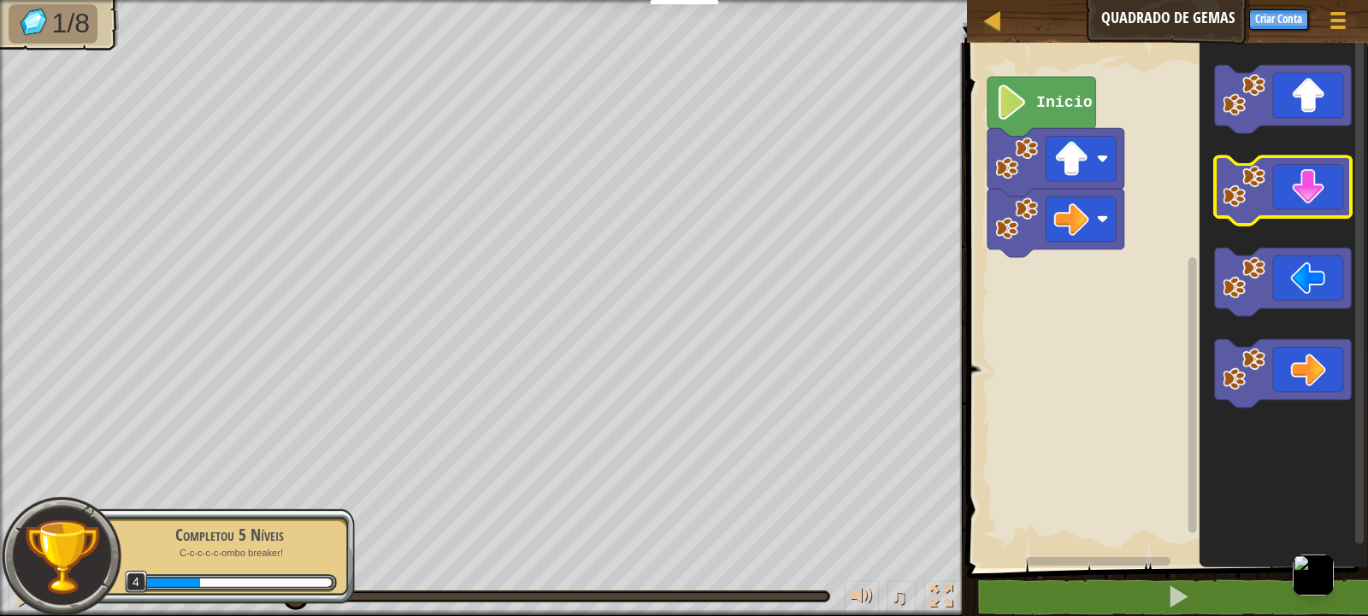
click at [1299, 191] on icon "Espaço de trabalho do Blockly" at bounding box center [1283, 191] width 137 height 68
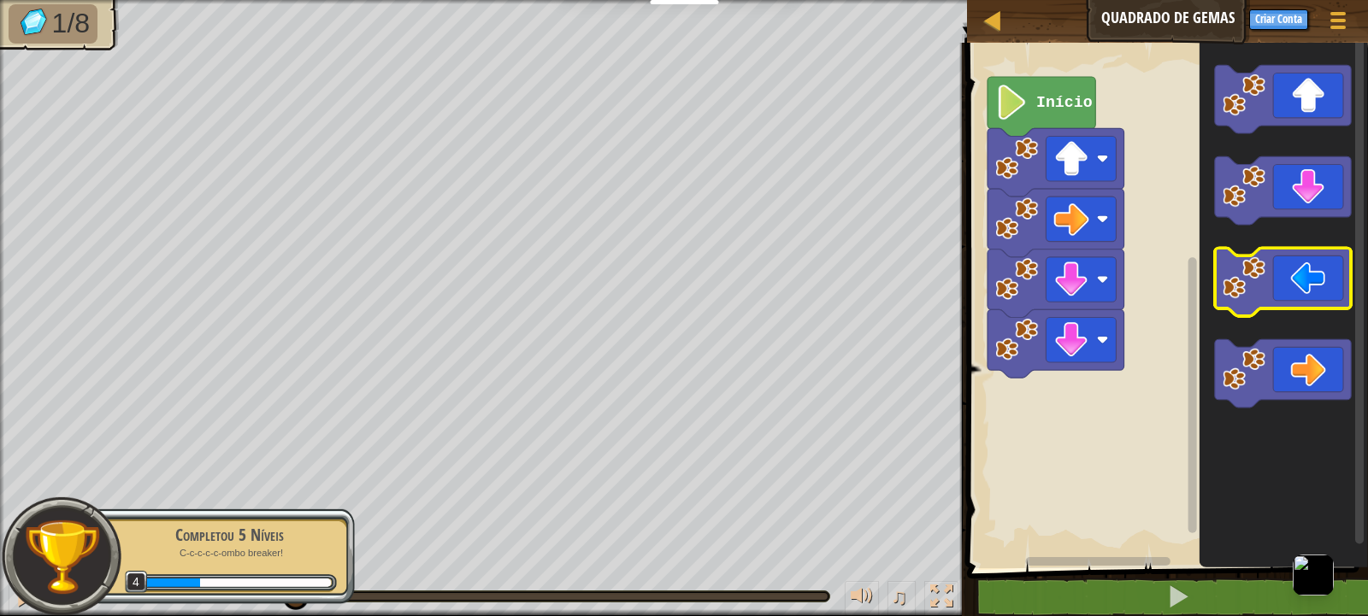
click at [1299, 301] on icon "Espaço de trabalho do Blockly" at bounding box center [1283, 283] width 137 height 68
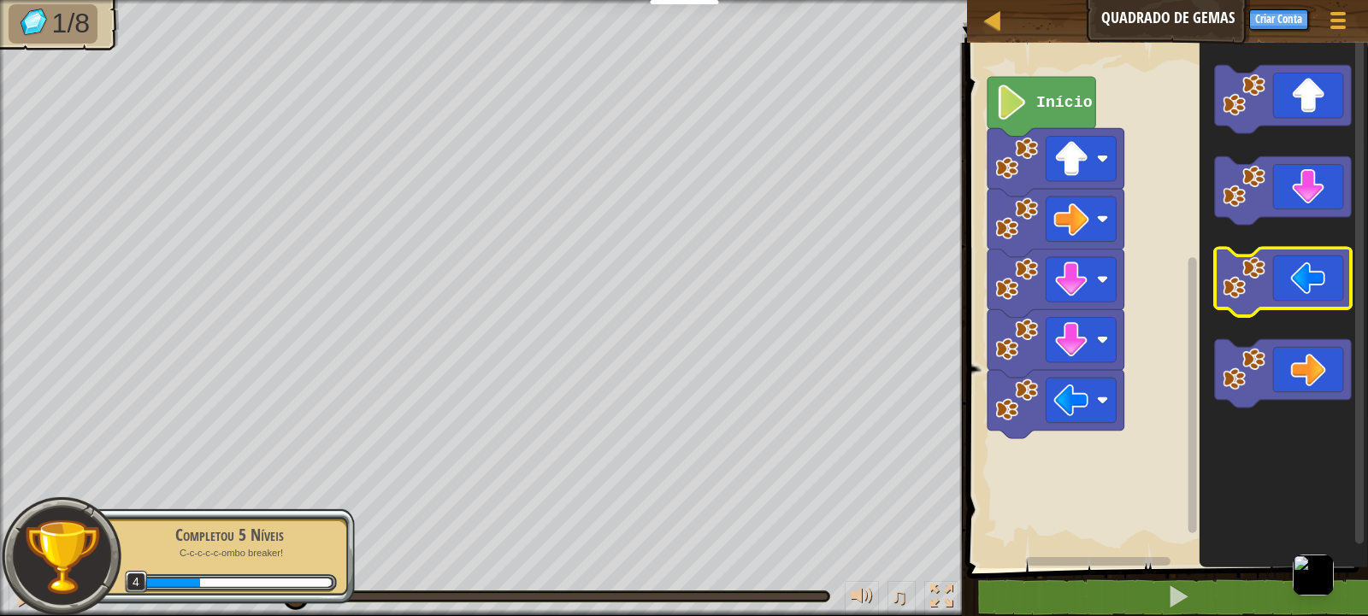
click at [1299, 301] on icon "Espaço de trabalho do Blockly" at bounding box center [1283, 283] width 137 height 68
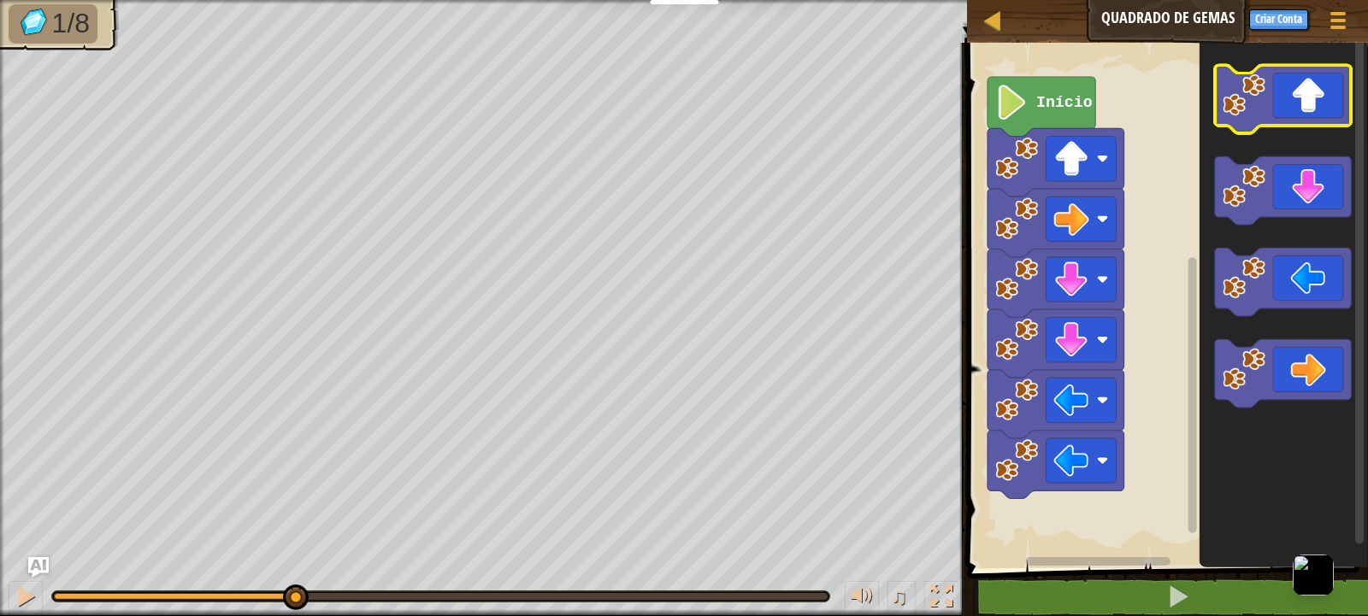
click at [1295, 112] on icon "Espaço de trabalho do Blockly" at bounding box center [1283, 99] width 137 height 68
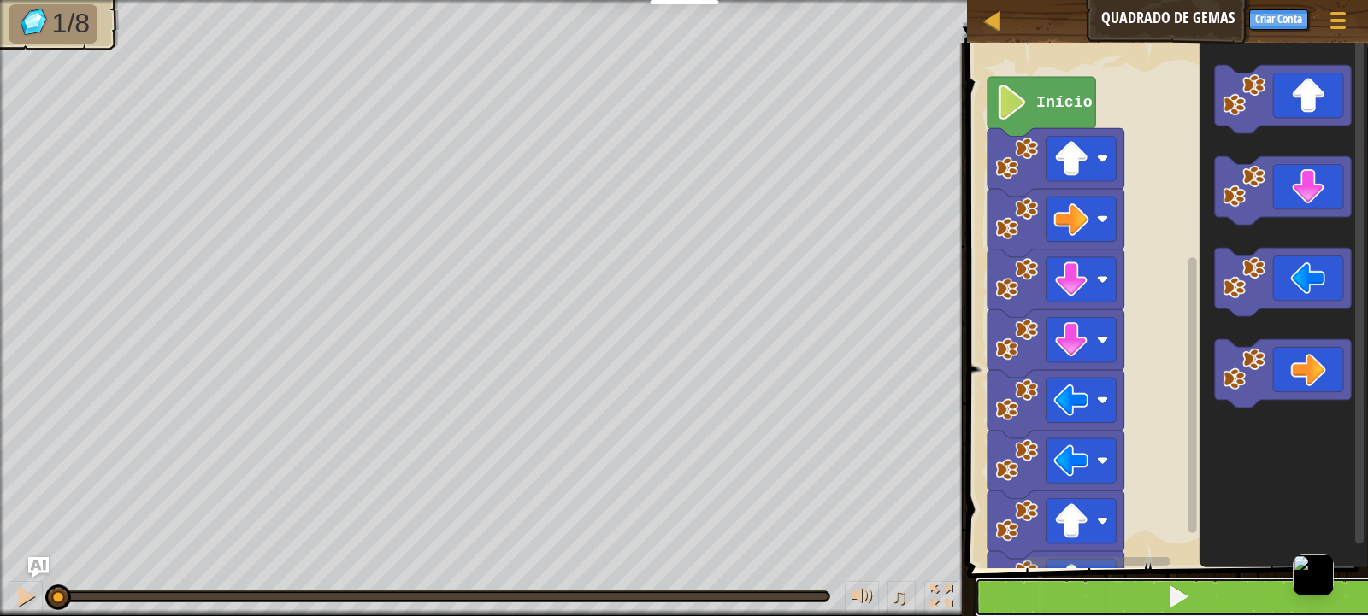
click at [1198, 593] on button at bounding box center [1178, 597] width 406 height 39
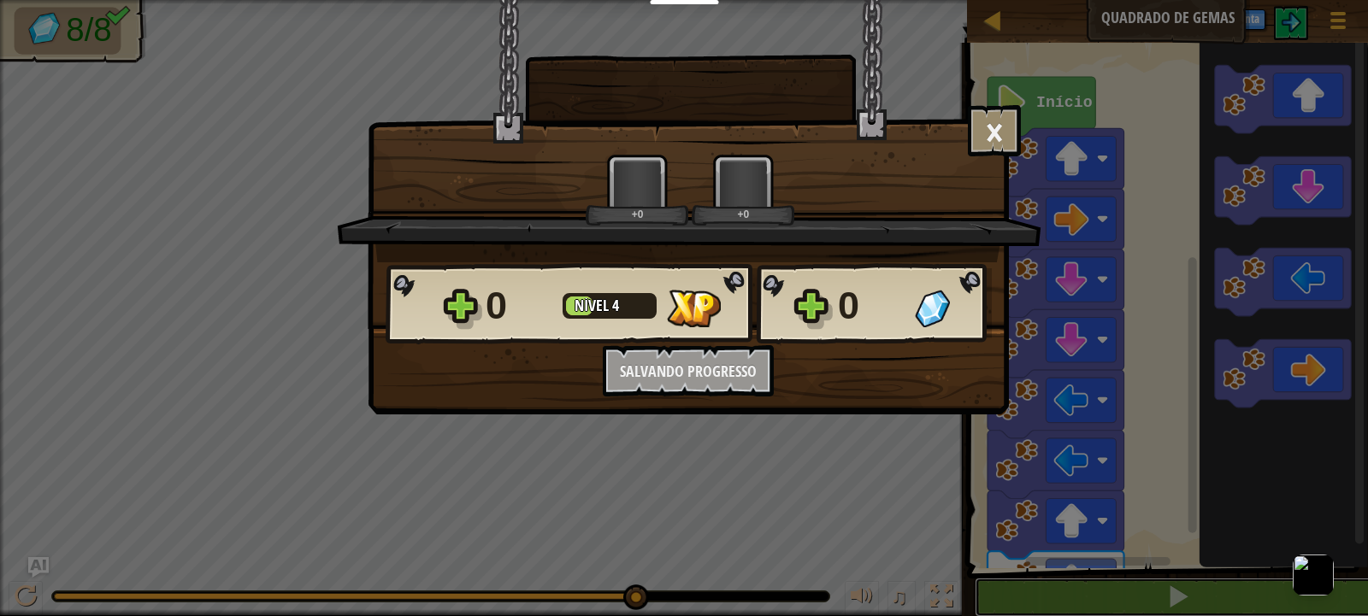
scroll to position [1, 0]
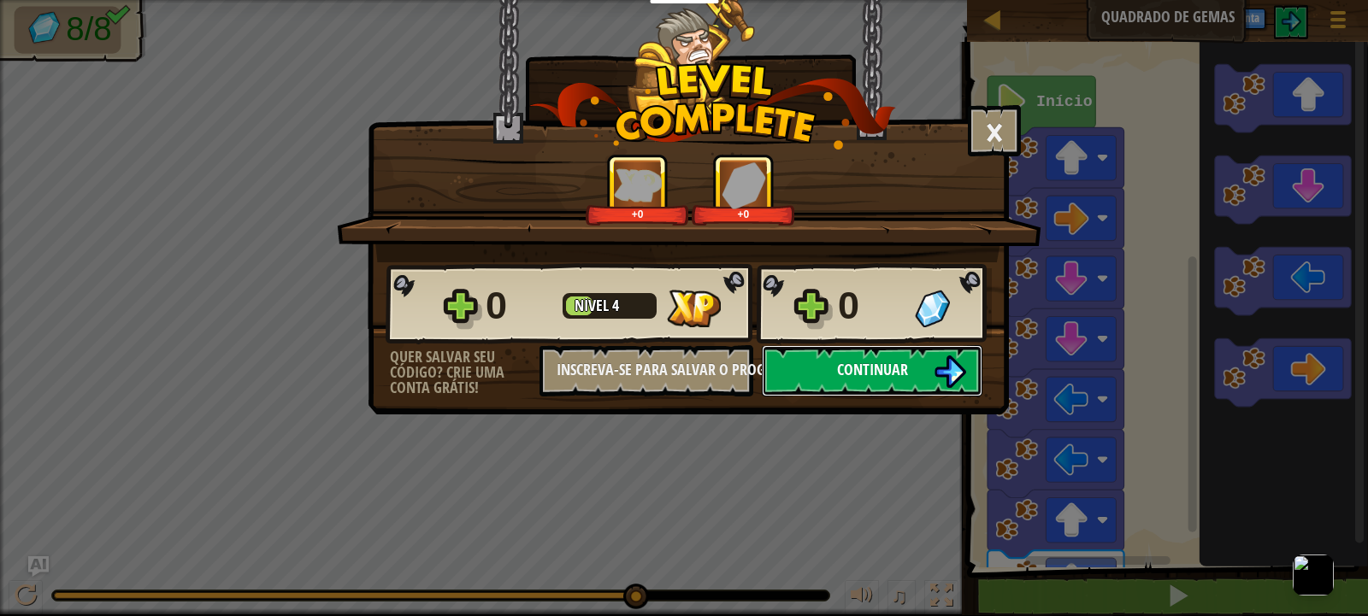
click at [874, 384] on button "Continuar" at bounding box center [872, 370] width 221 height 51
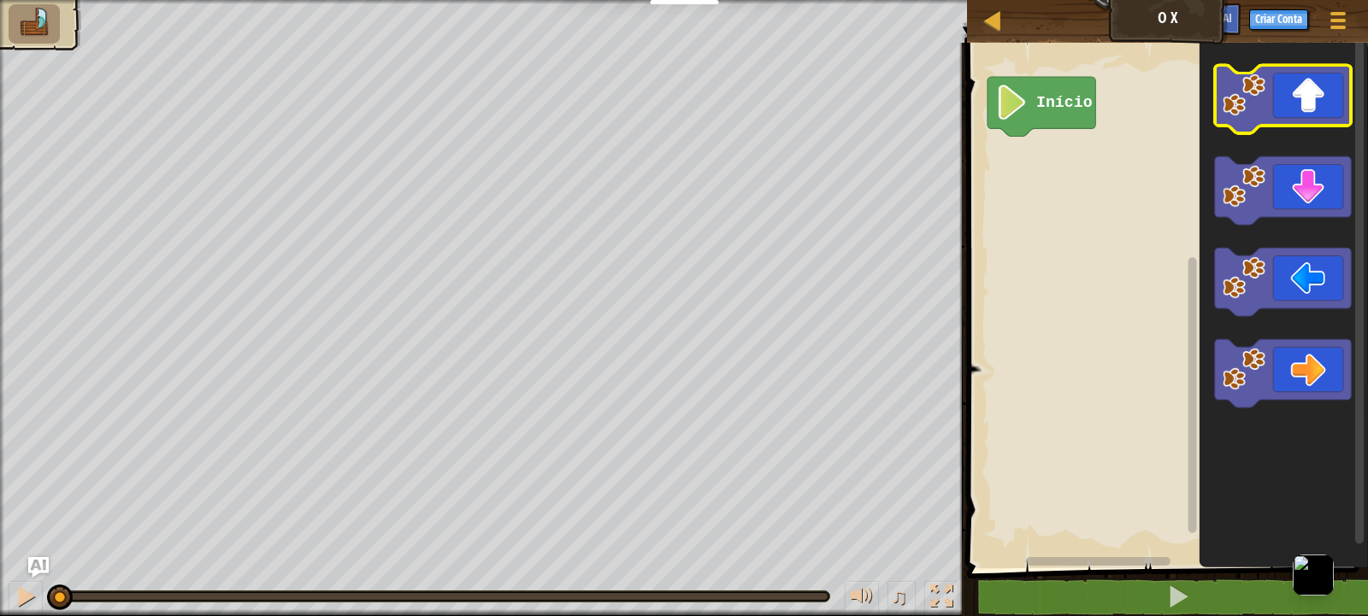
click at [1320, 96] on icon "Espaço de trabalho do Blockly" at bounding box center [1283, 99] width 137 height 68
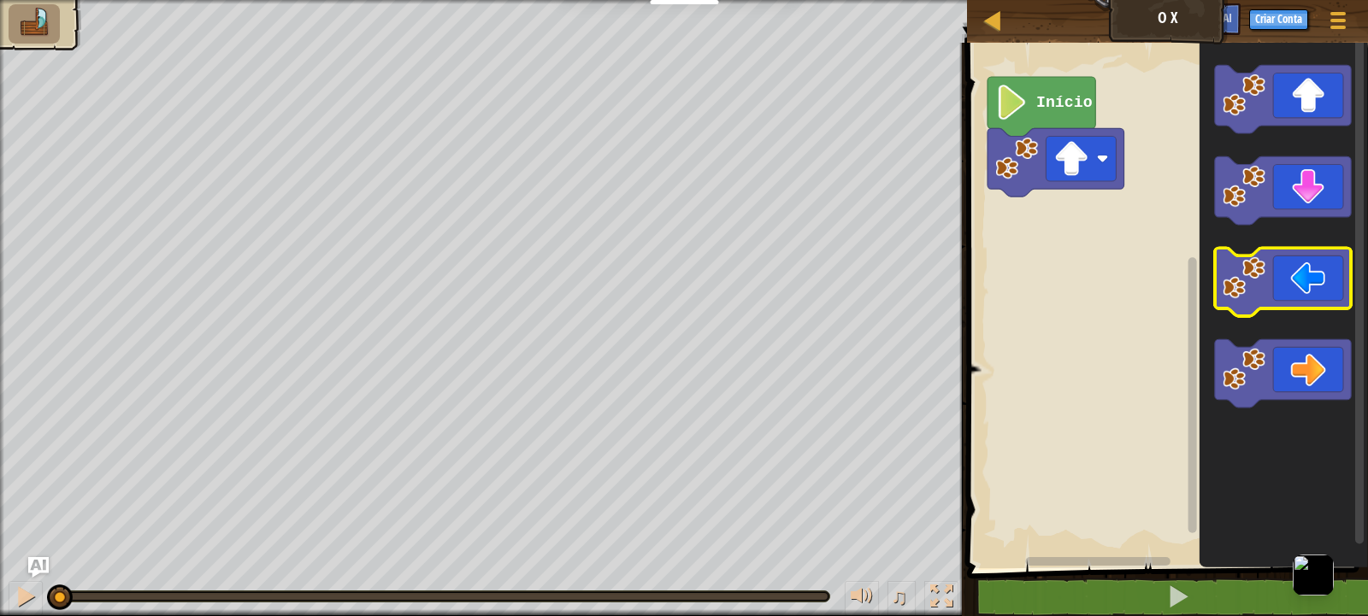
click at [1311, 365] on icon "Espaço de trabalho do Blockly" at bounding box center [1283, 374] width 137 height 68
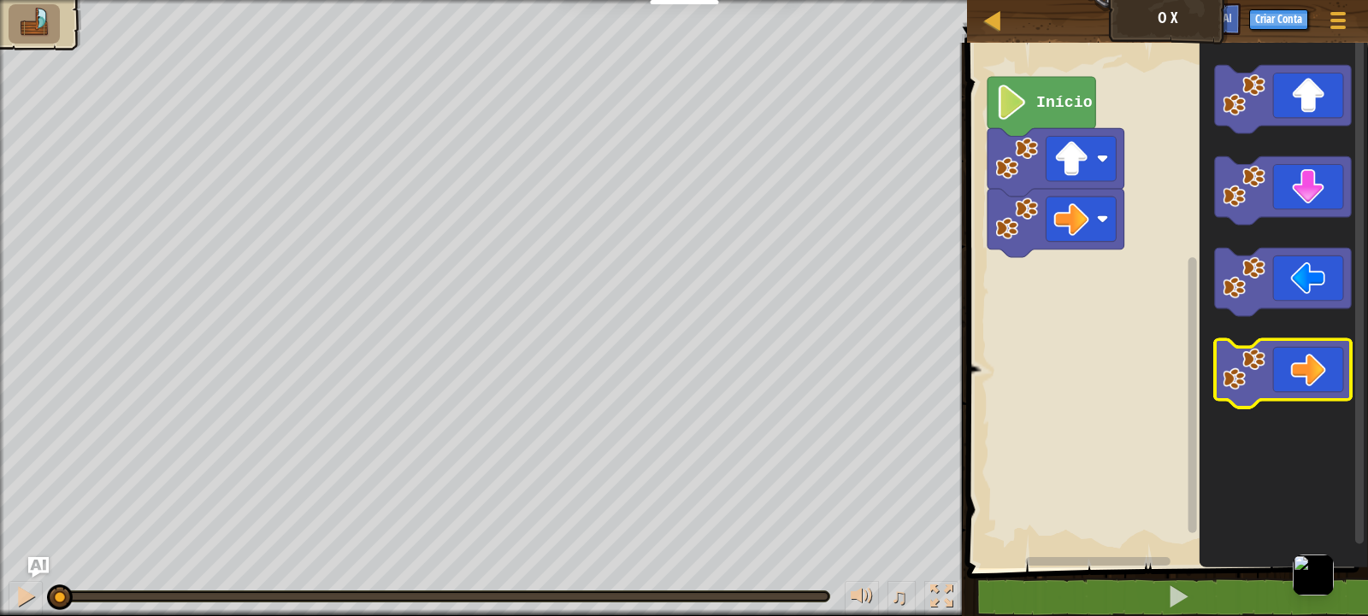
click at [1311, 365] on icon "Espaço de trabalho do Blockly" at bounding box center [1283, 374] width 137 height 68
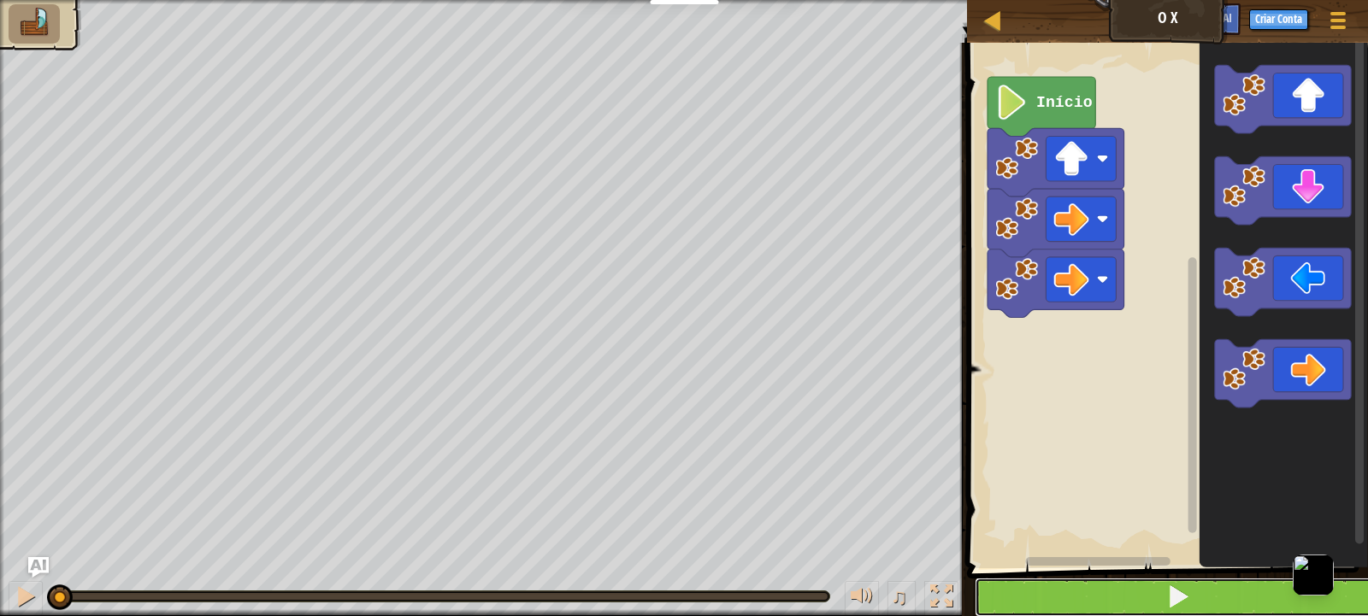
click at [1187, 587] on span at bounding box center [1178, 597] width 24 height 24
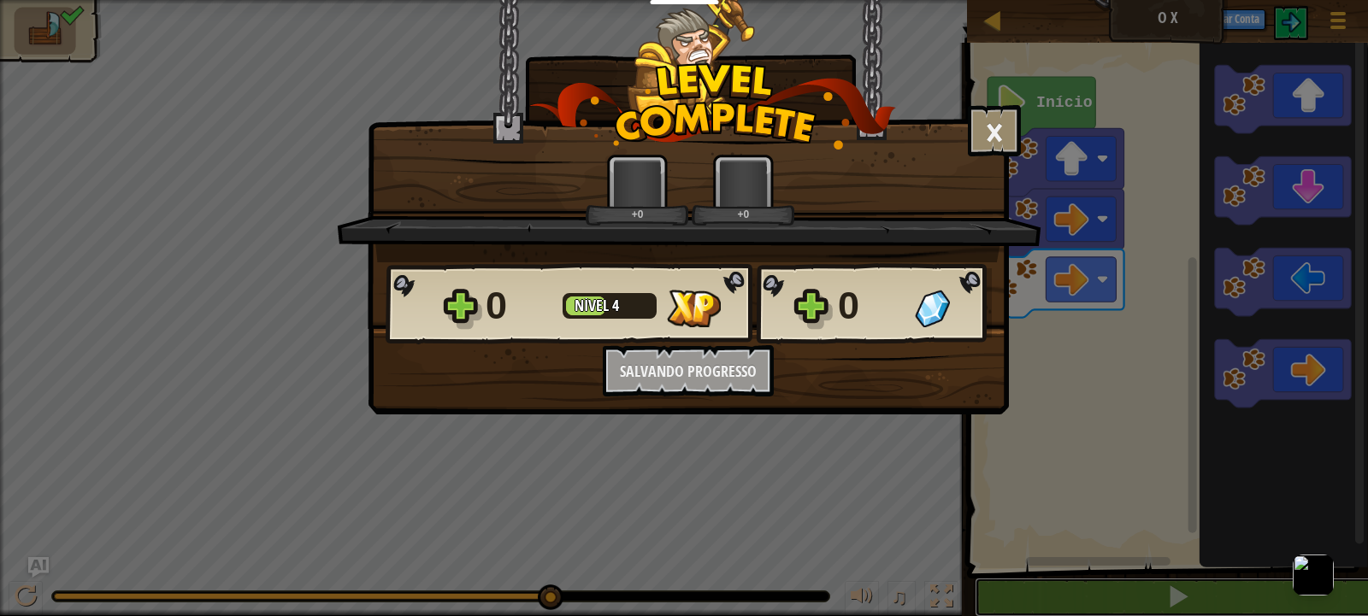
scroll to position [1, 0]
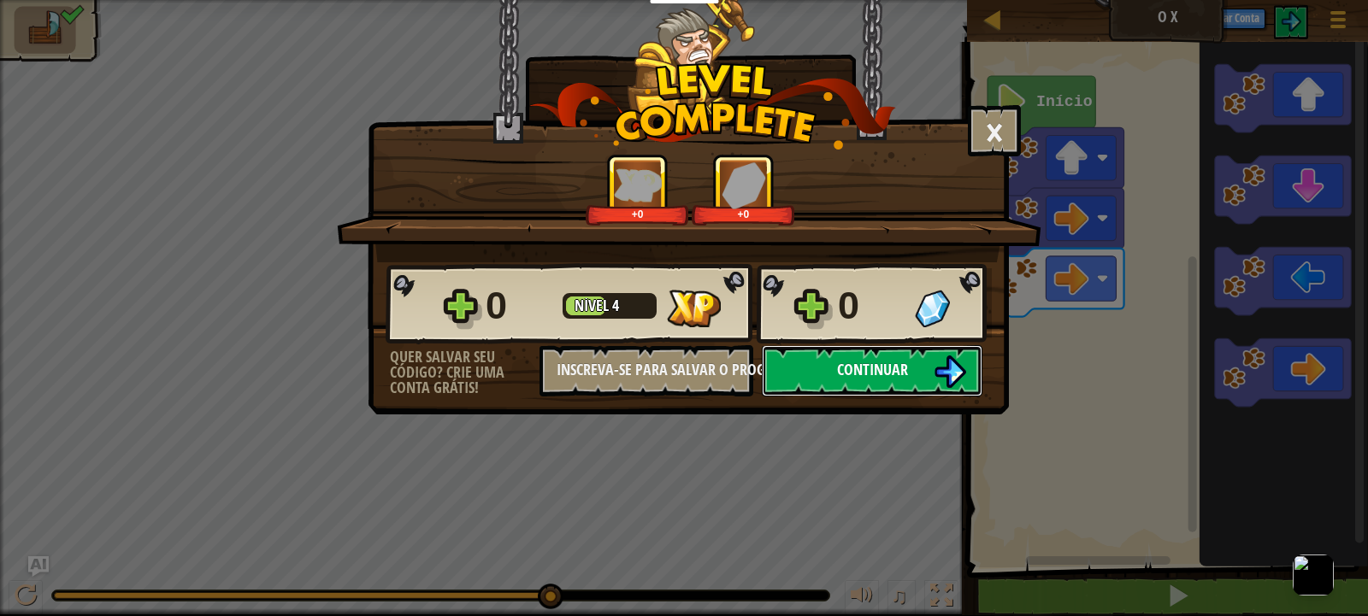
click at [843, 382] on button "Continuar" at bounding box center [872, 370] width 221 height 51
